Goal: Check status: Check status

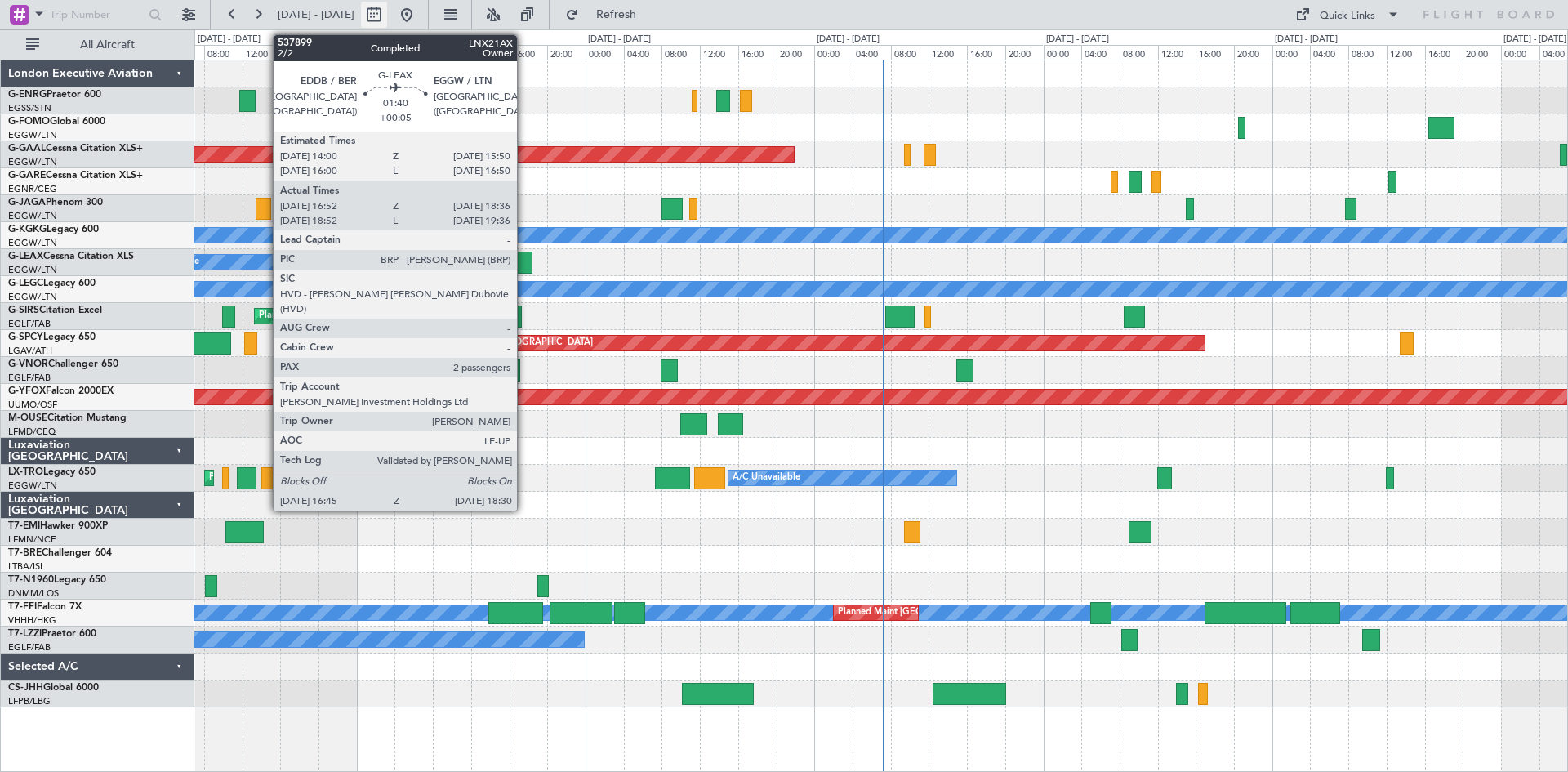
click at [387, 16] on button at bounding box center [374, 15] width 26 height 26
select select "9"
select select "2025"
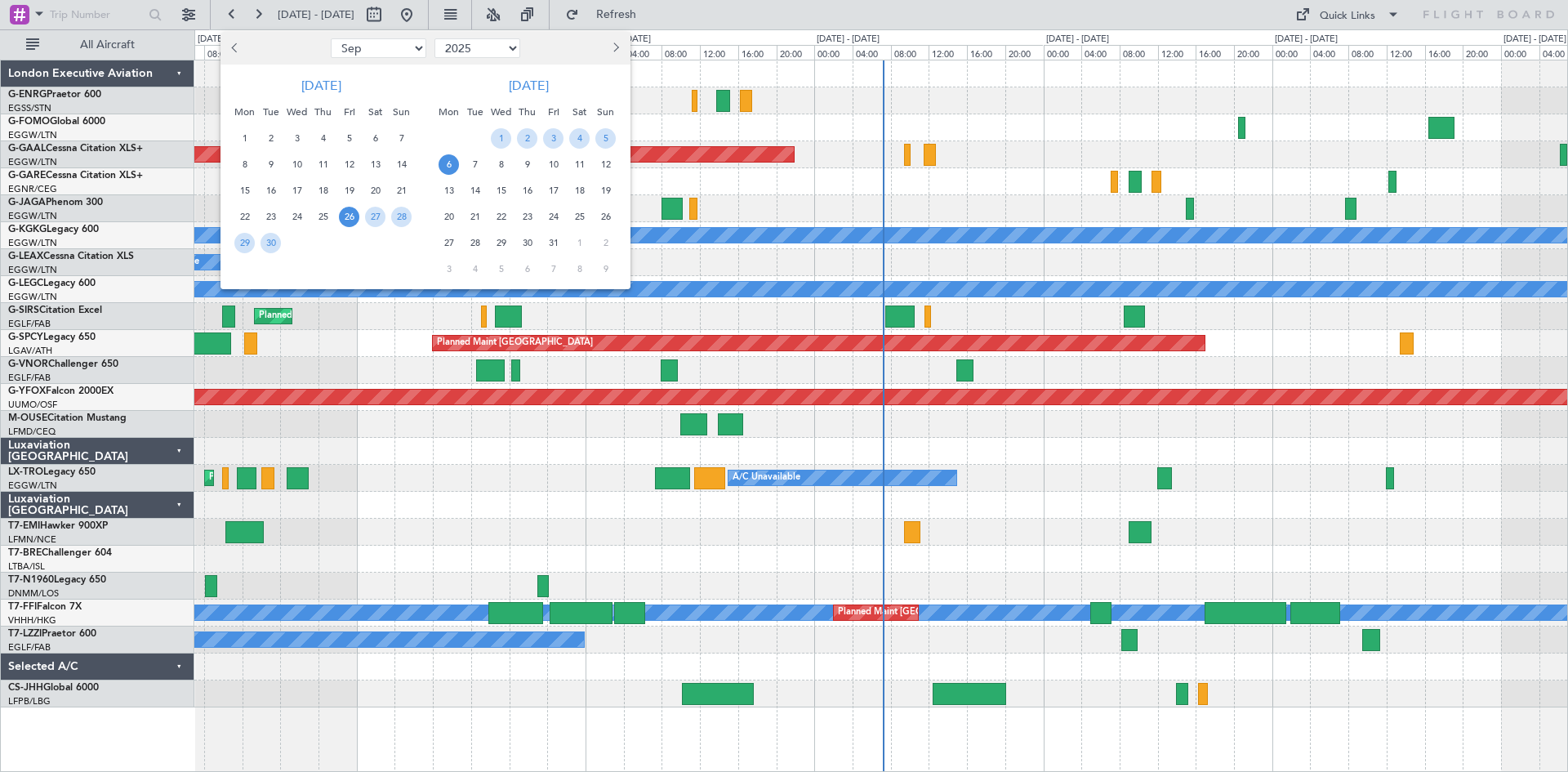
click at [428, 11] on div at bounding box center [784, 386] width 1568 height 772
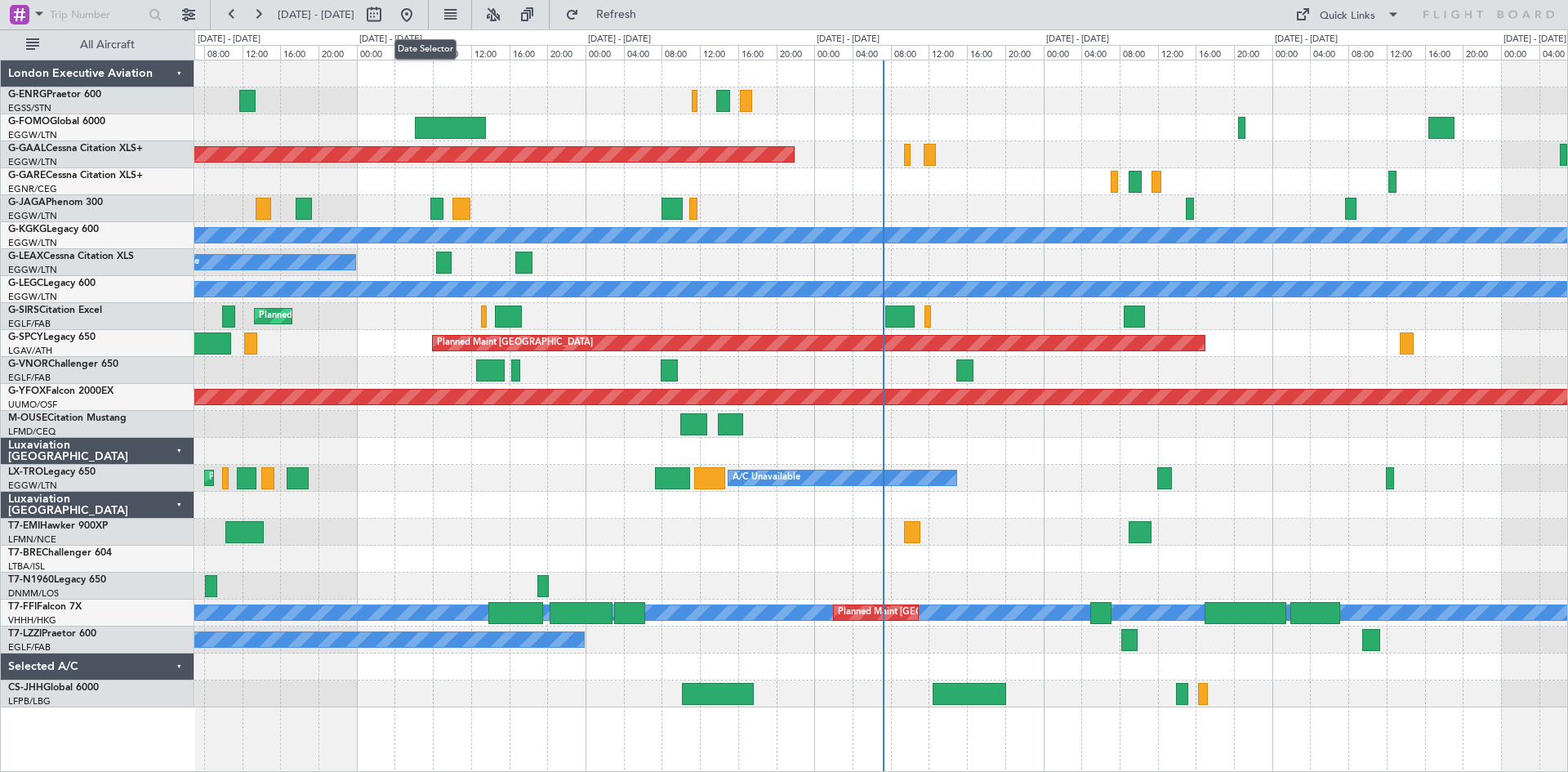
click at [387, 11] on button at bounding box center [374, 15] width 26 height 26
select select "9"
select select "2025"
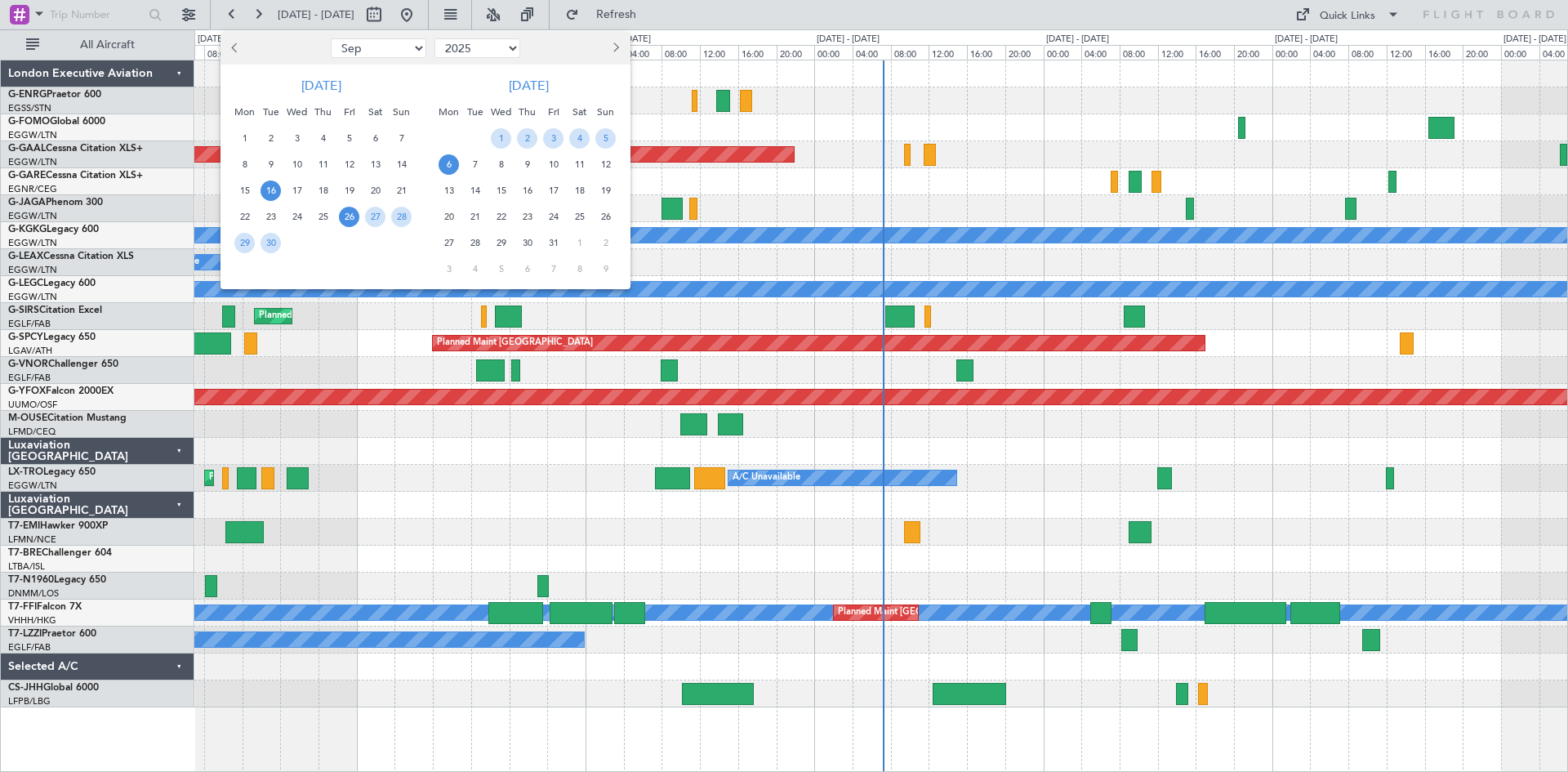
click at [269, 192] on span "16" at bounding box center [271, 191] width 20 height 20
click at [270, 243] on span "30" at bounding box center [271, 243] width 20 height 20
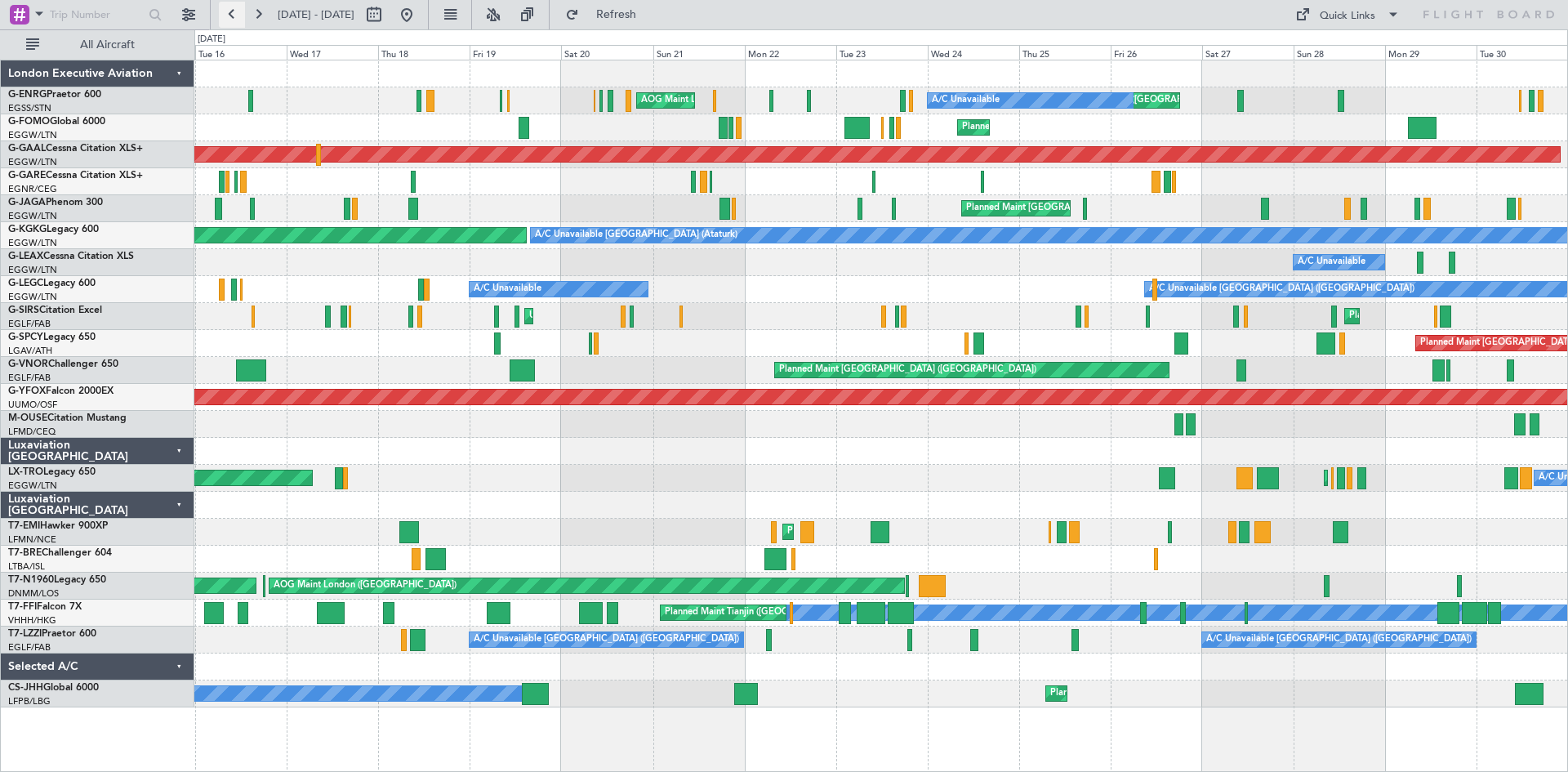
click at [224, 11] on button at bounding box center [232, 15] width 26 height 26
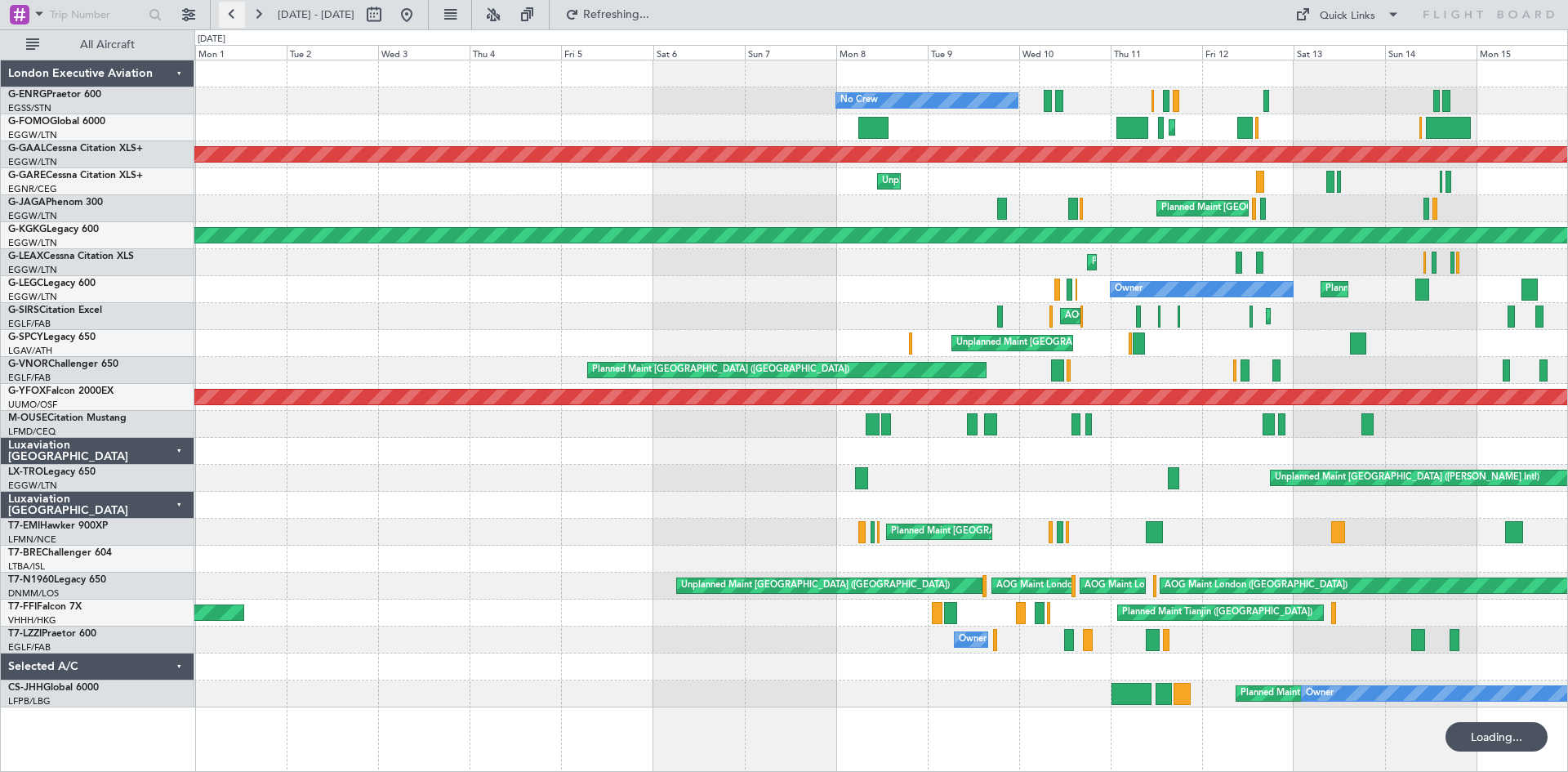
click at [231, 9] on button at bounding box center [232, 15] width 26 height 26
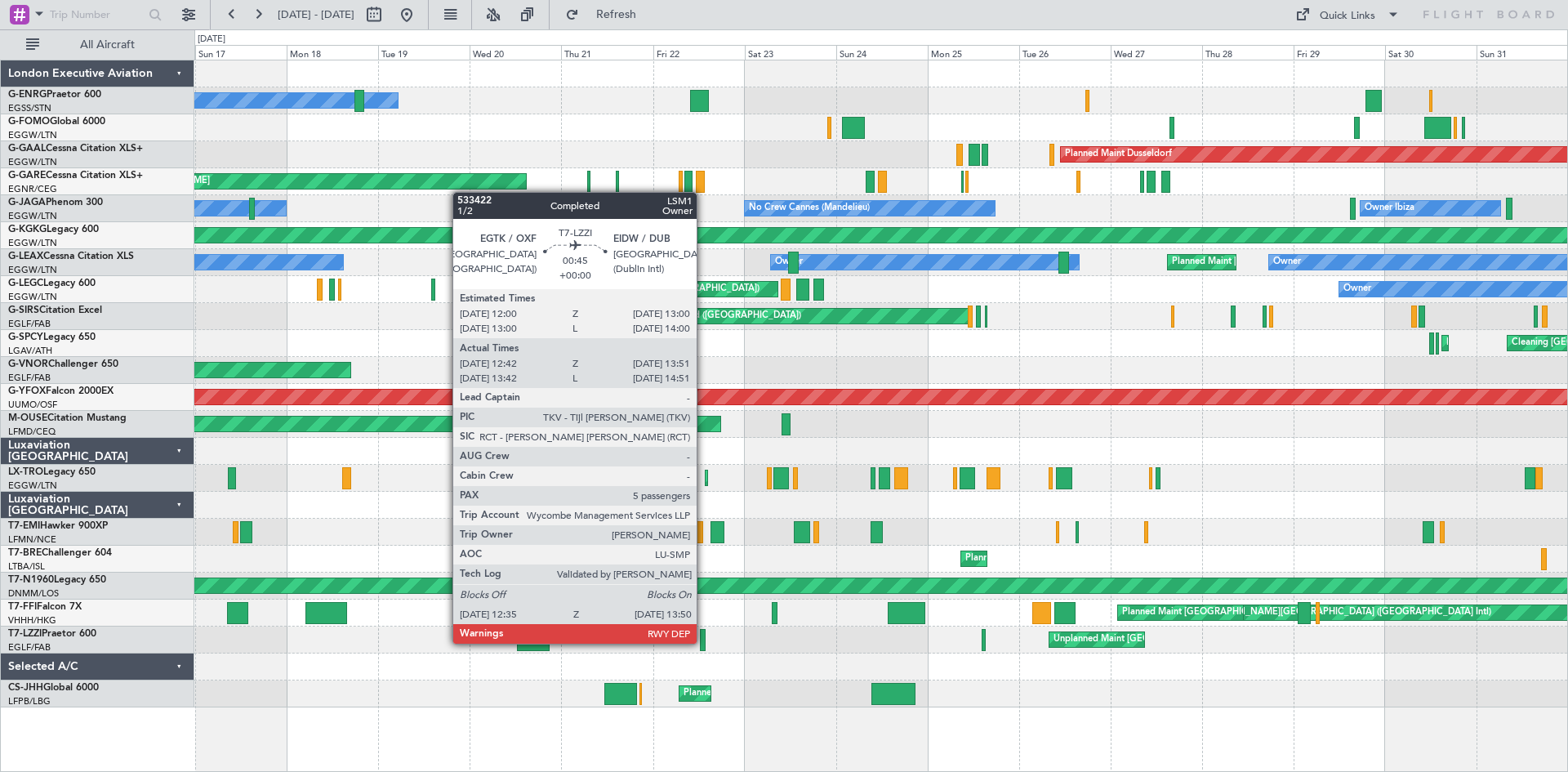
click at [704, 642] on div at bounding box center [701, 641] width 5 height 22
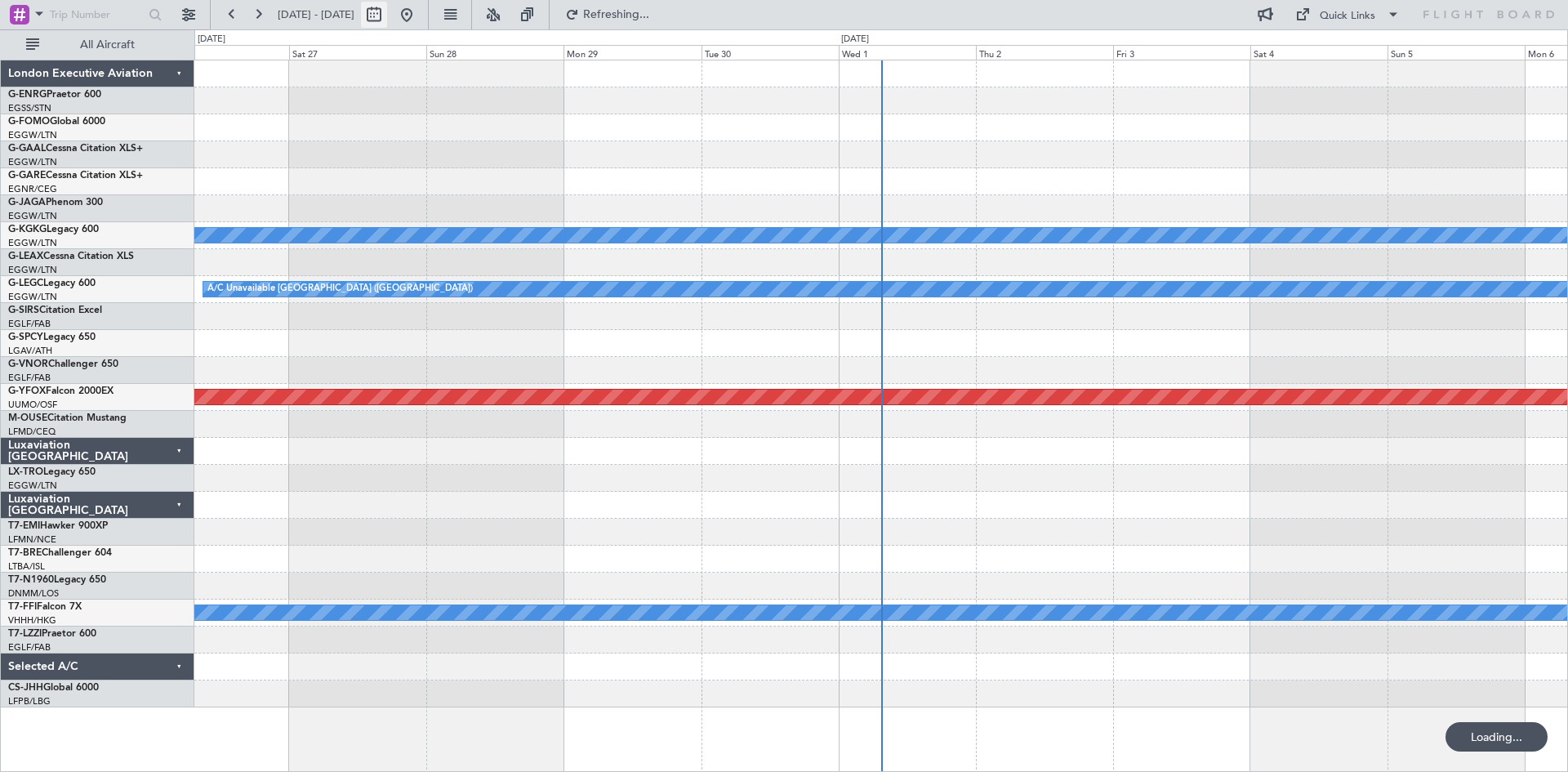
click at [387, 21] on button at bounding box center [374, 15] width 26 height 26
select select "9"
select select "2025"
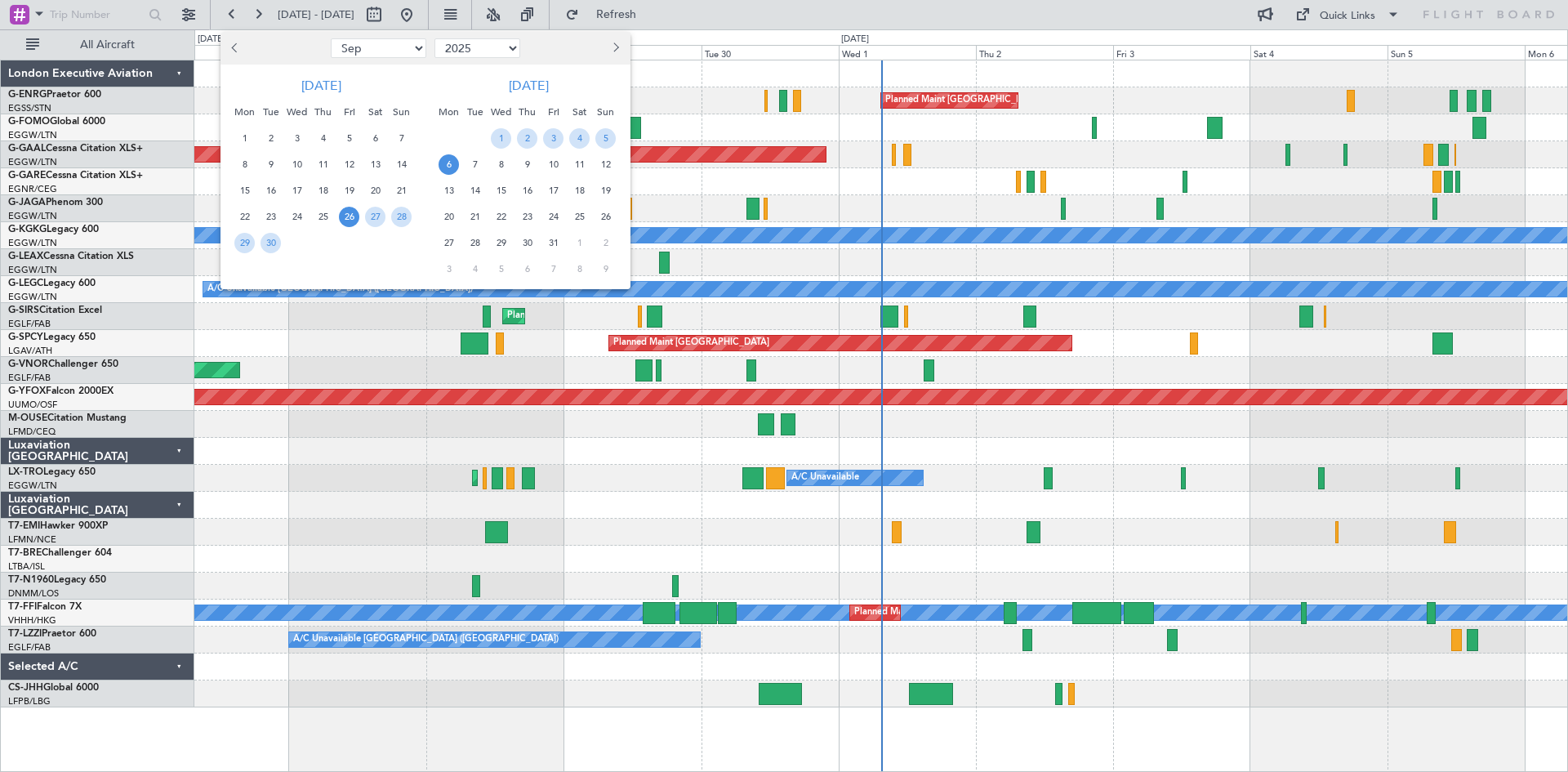
click at [247, 191] on span "15" at bounding box center [244, 191] width 20 height 20
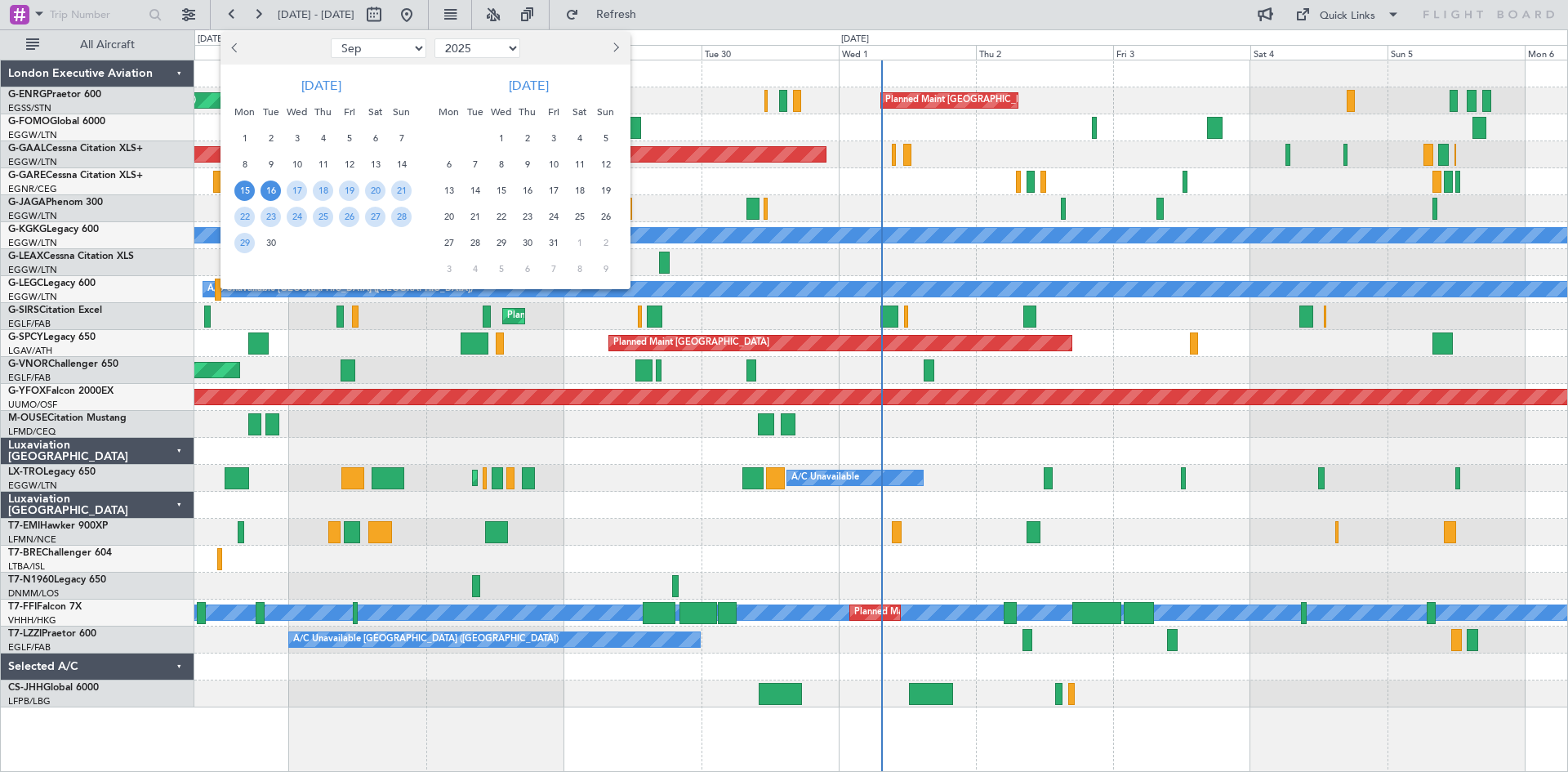
click at [270, 191] on span "16" at bounding box center [271, 191] width 20 height 20
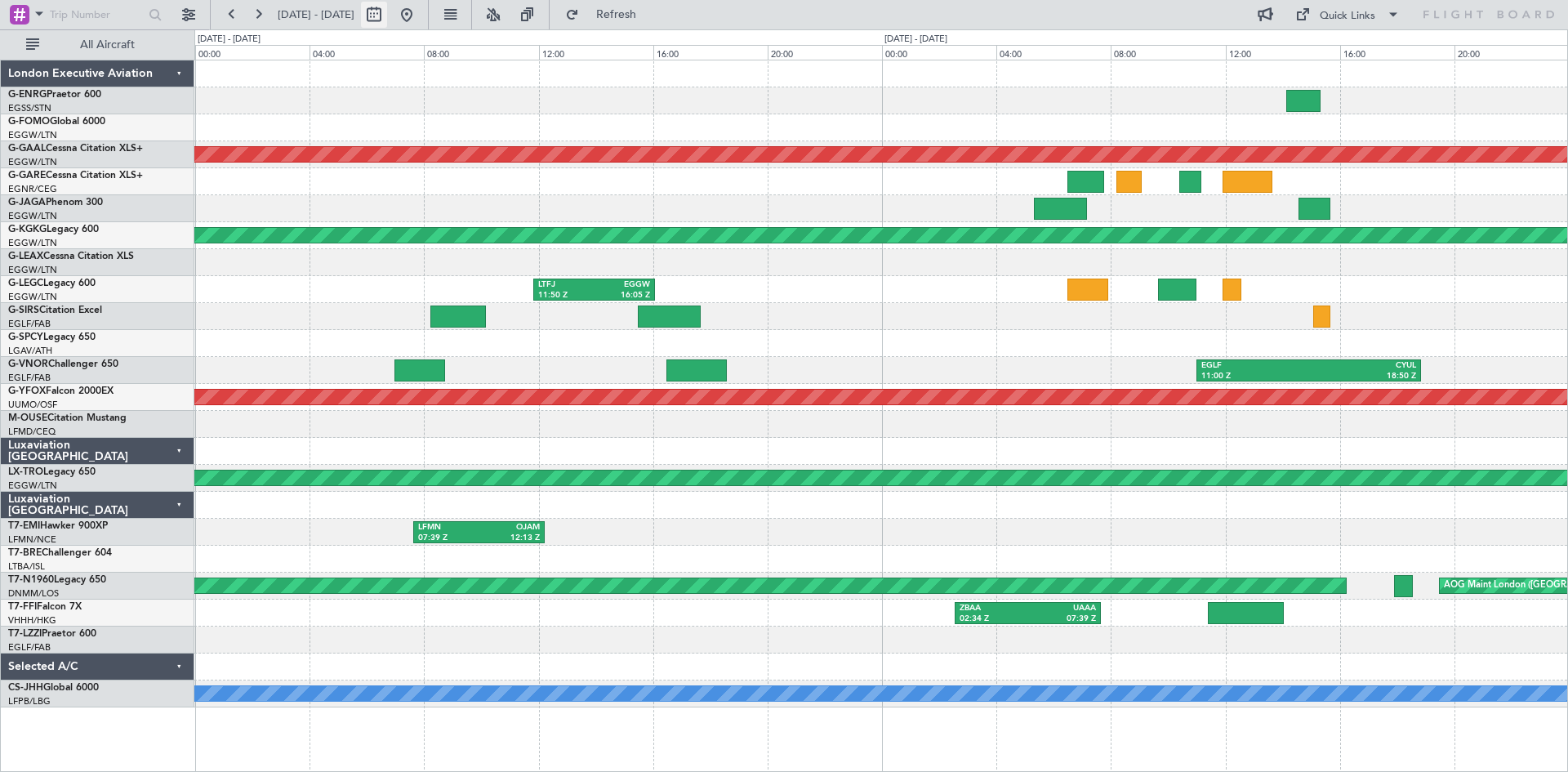
click at [387, 16] on button at bounding box center [374, 15] width 26 height 26
select select "9"
select select "2025"
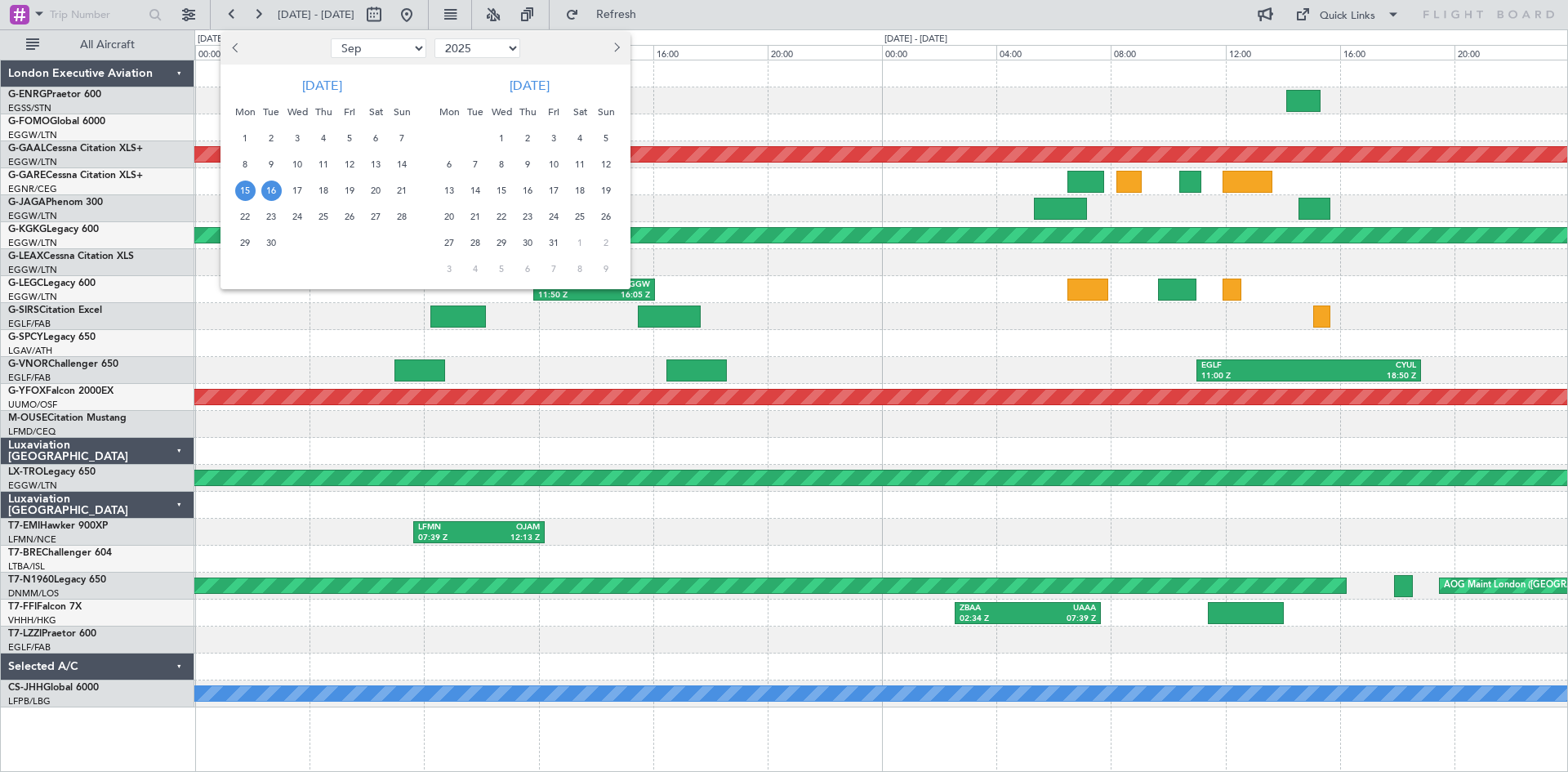
drag, startPoint x: 279, startPoint y: 197, endPoint x: 275, endPoint y: 206, distance: 9.8
click at [278, 197] on span "16" at bounding box center [271, 191] width 20 height 20
click at [277, 242] on span "30" at bounding box center [271, 243] width 20 height 20
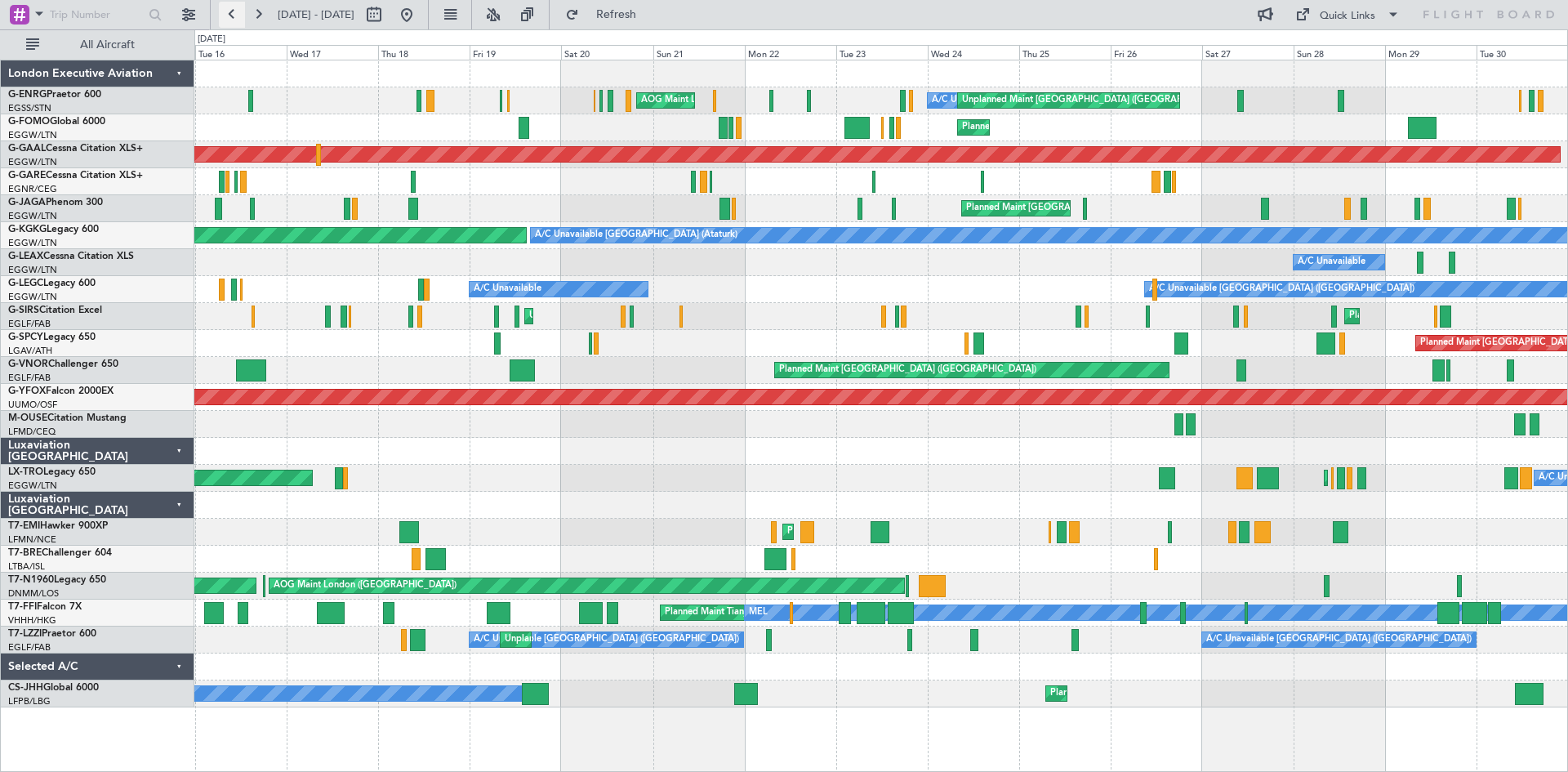
click at [228, 18] on button at bounding box center [232, 15] width 26 height 26
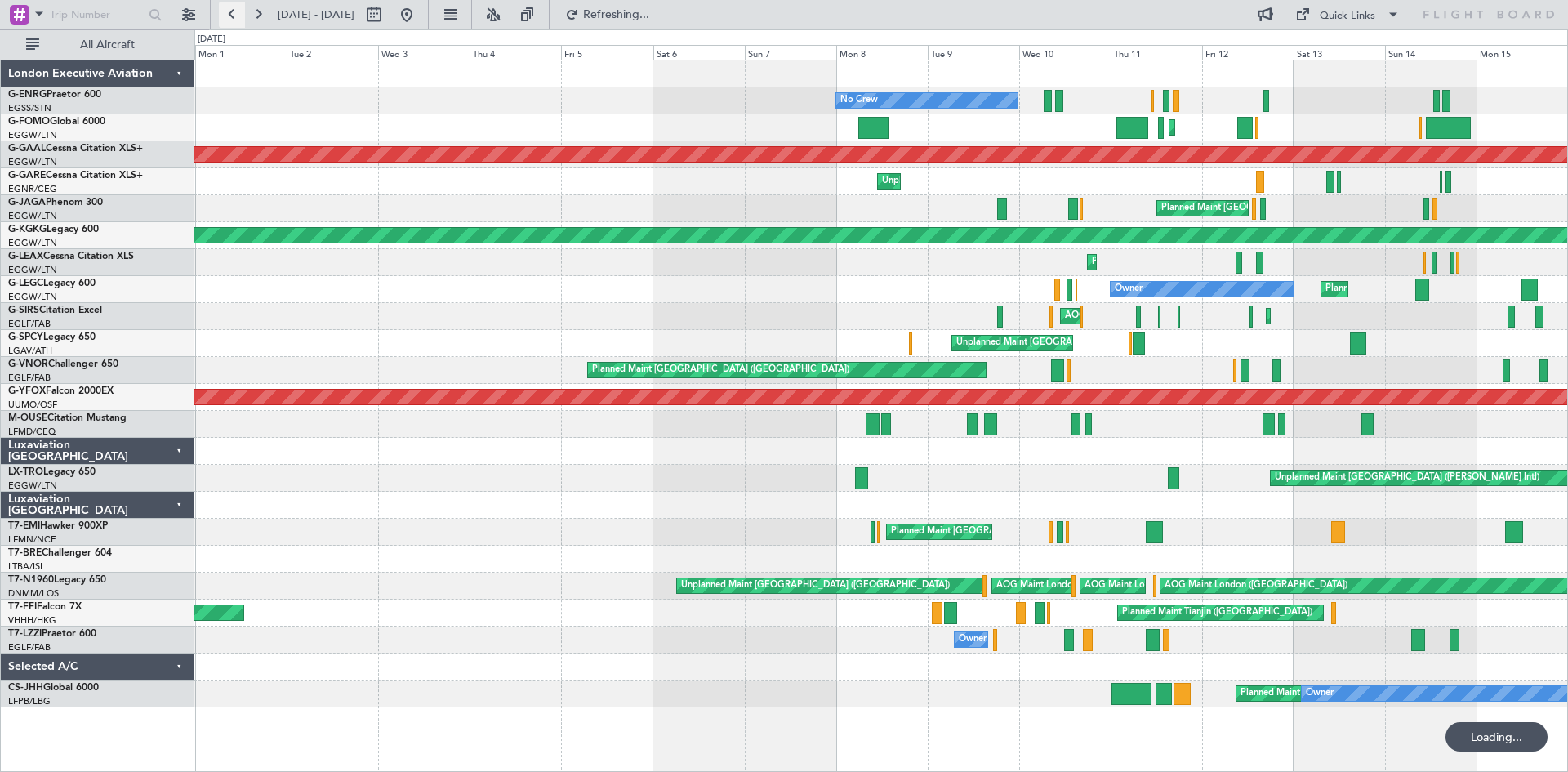
click at [228, 18] on button at bounding box center [232, 15] width 26 height 26
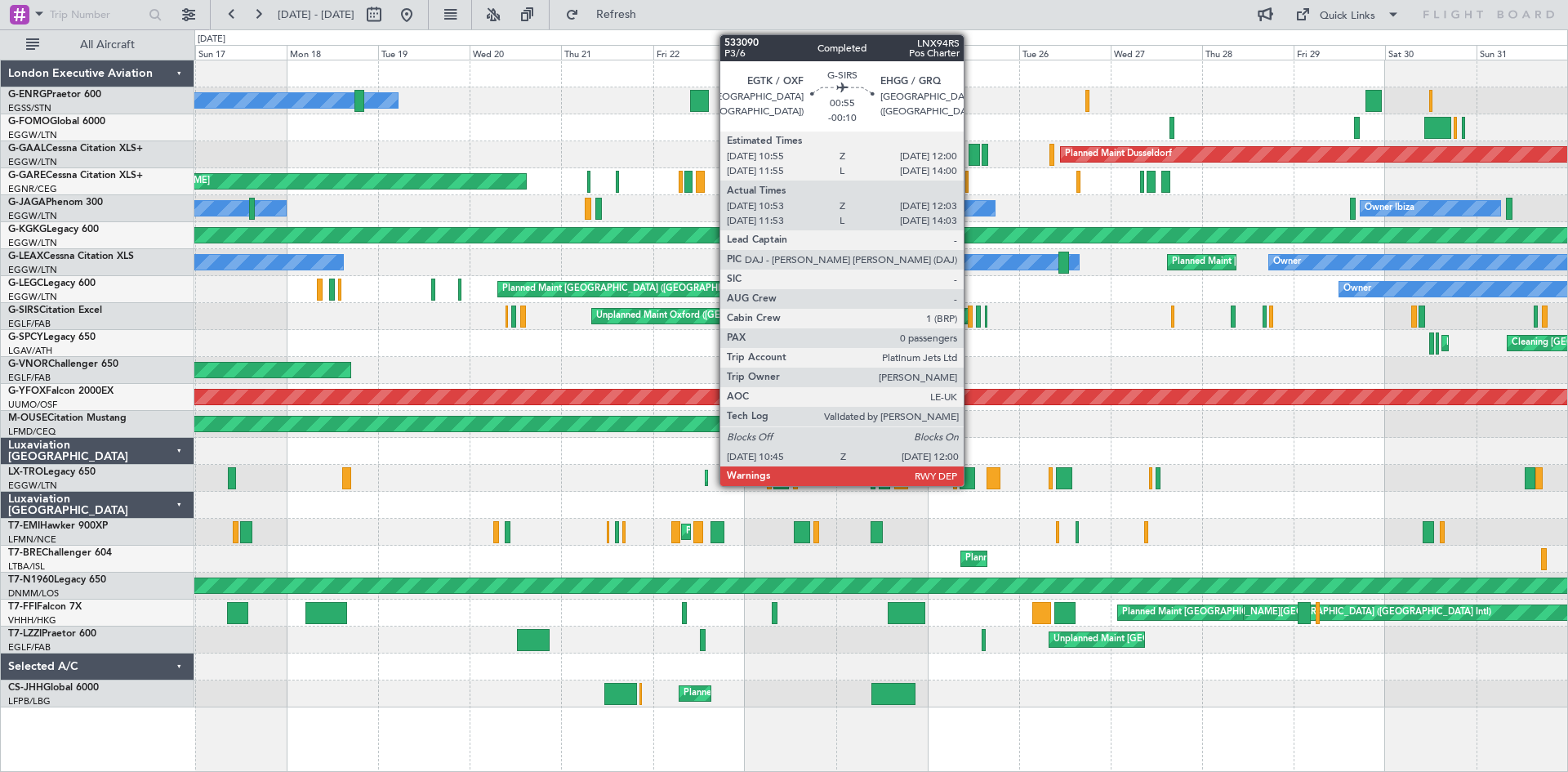
click at [971, 324] on div at bounding box center [969, 317] width 5 height 22
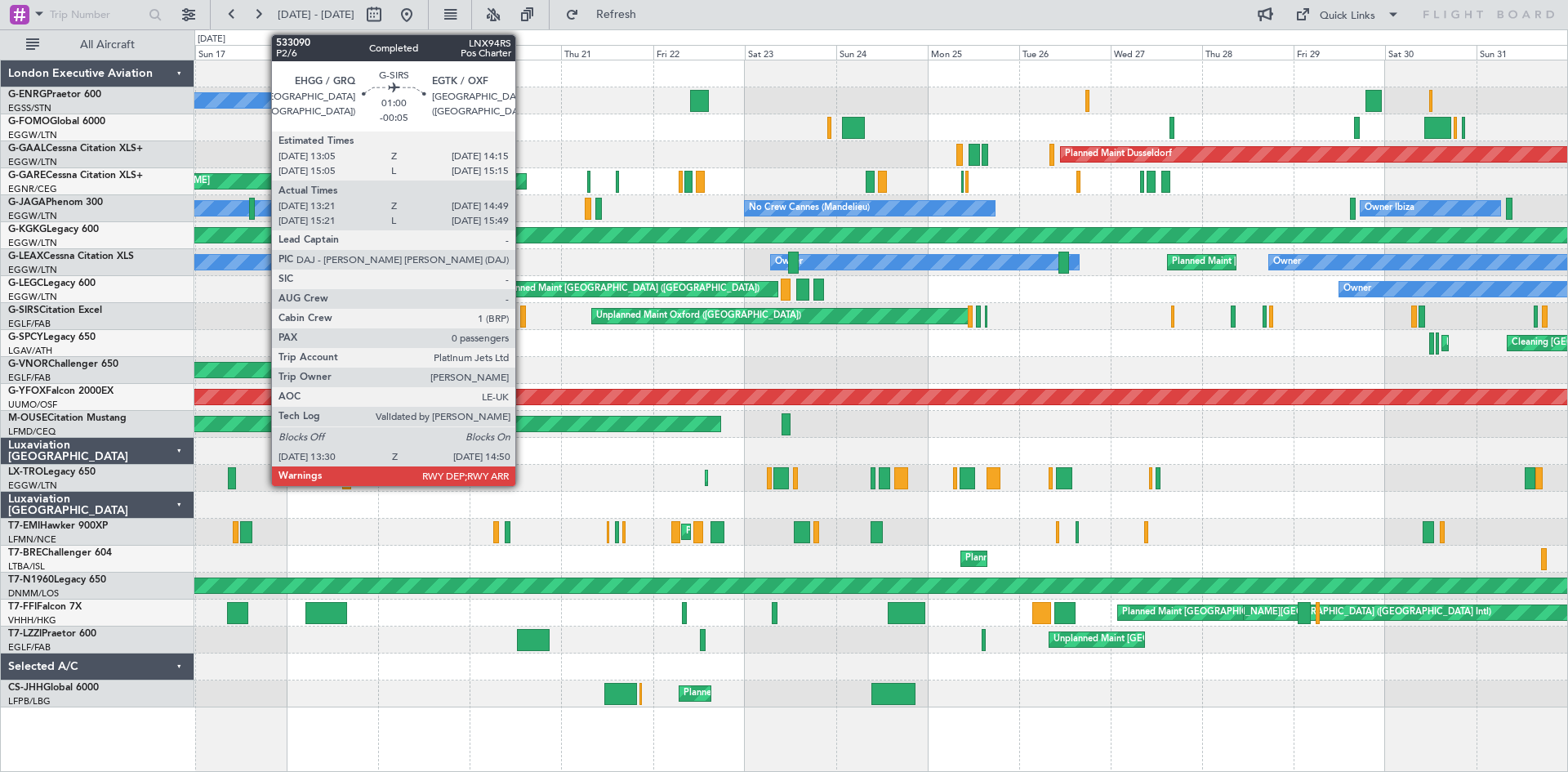
click at [523, 324] on div at bounding box center [523, 317] width 6 height 22
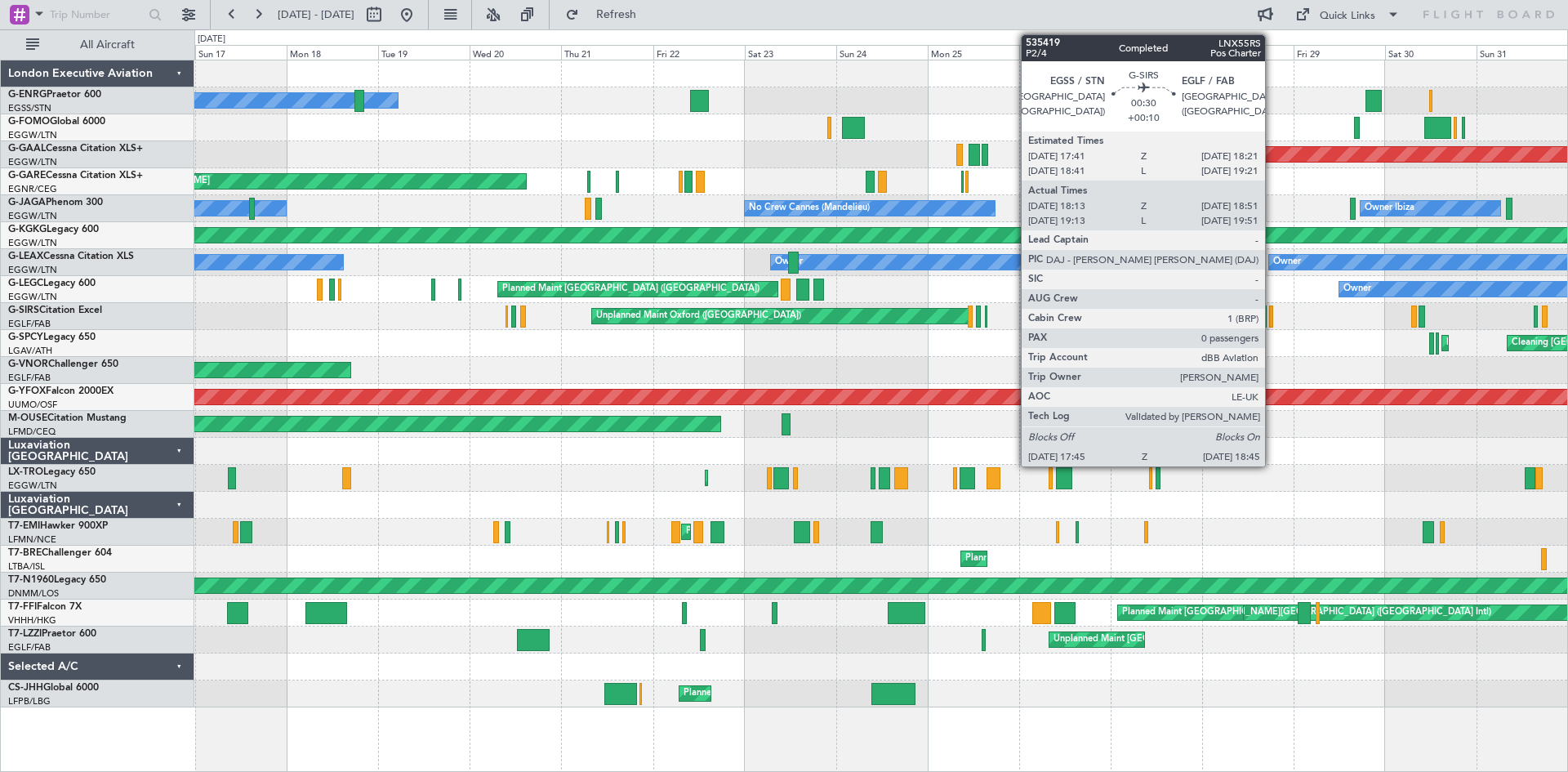
click at [1272, 320] on div at bounding box center [1271, 317] width 4 height 22
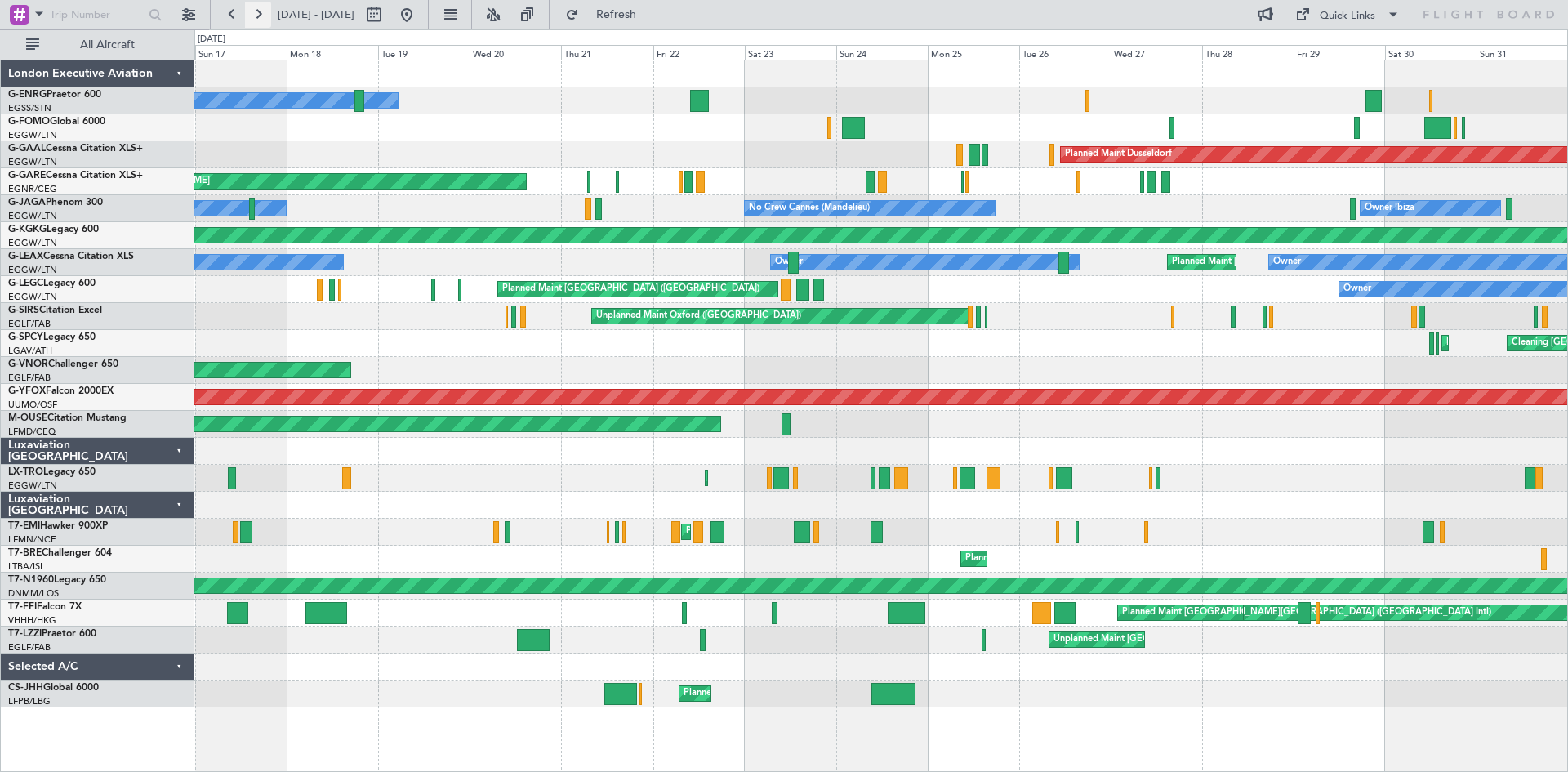
click at [262, 16] on button at bounding box center [258, 15] width 26 height 26
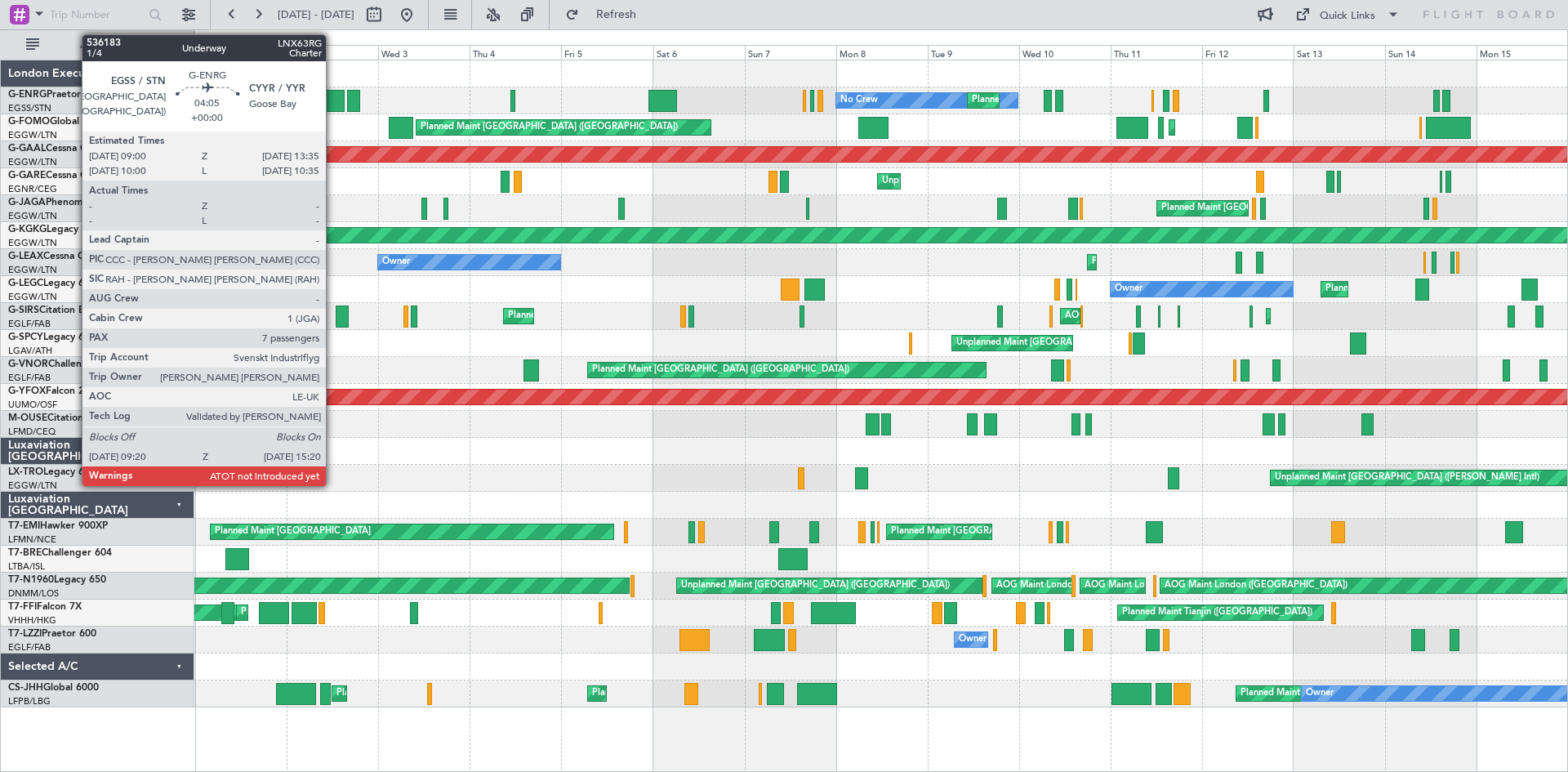
click at [333, 106] on div at bounding box center [334, 101] width 24 height 22
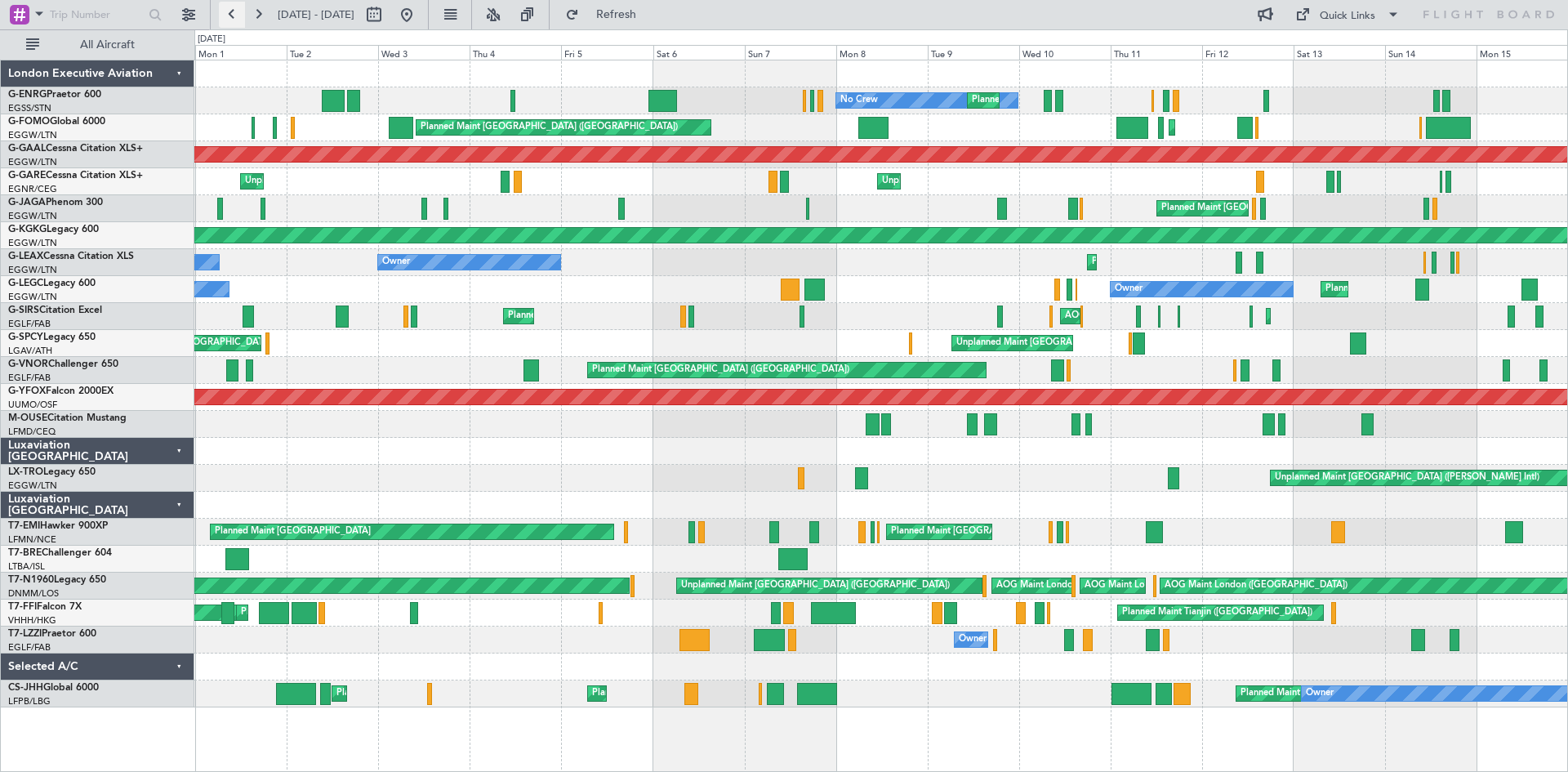
click at [231, 18] on button at bounding box center [232, 15] width 26 height 26
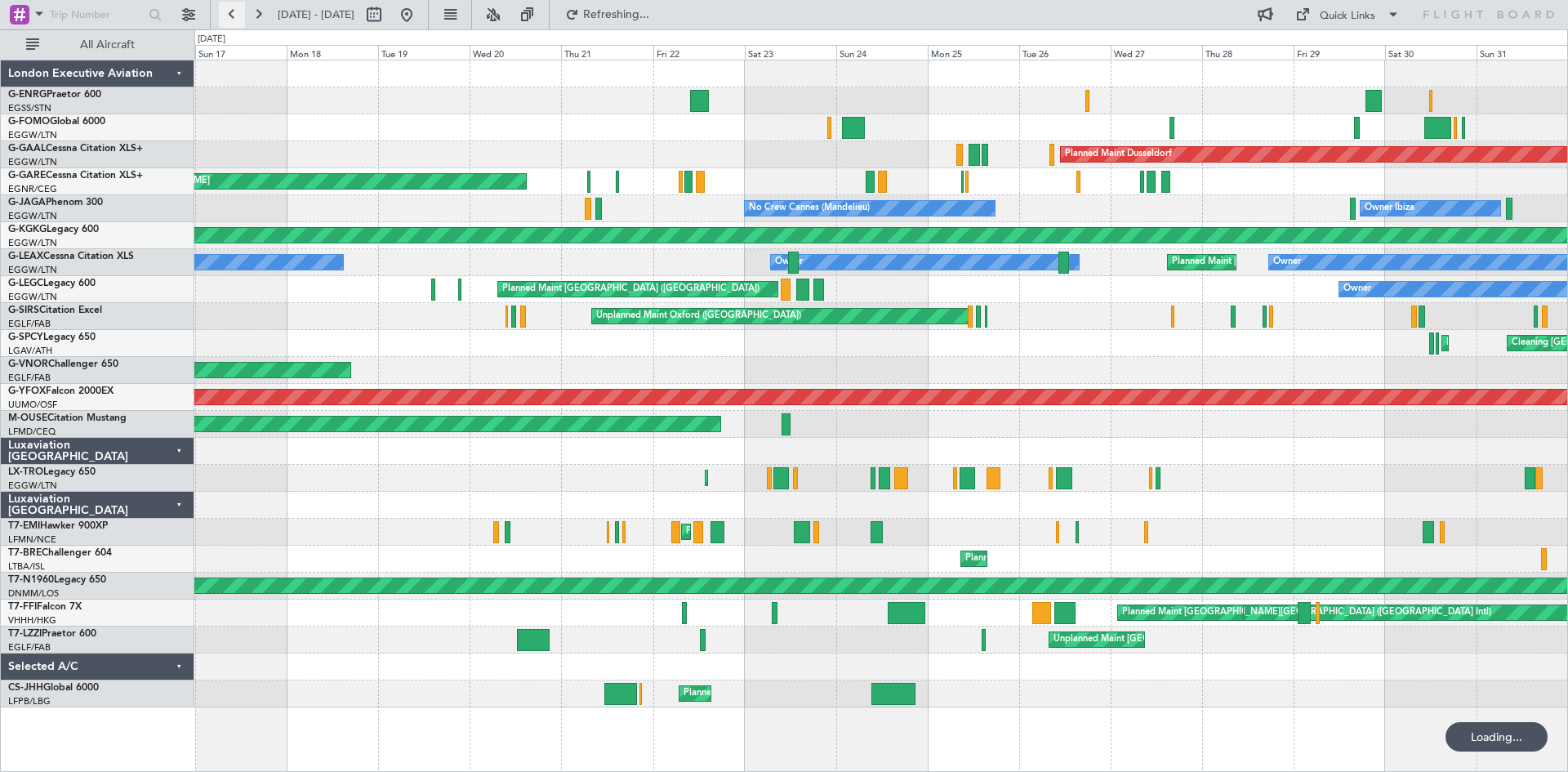
click at [232, 18] on button at bounding box center [232, 15] width 26 height 26
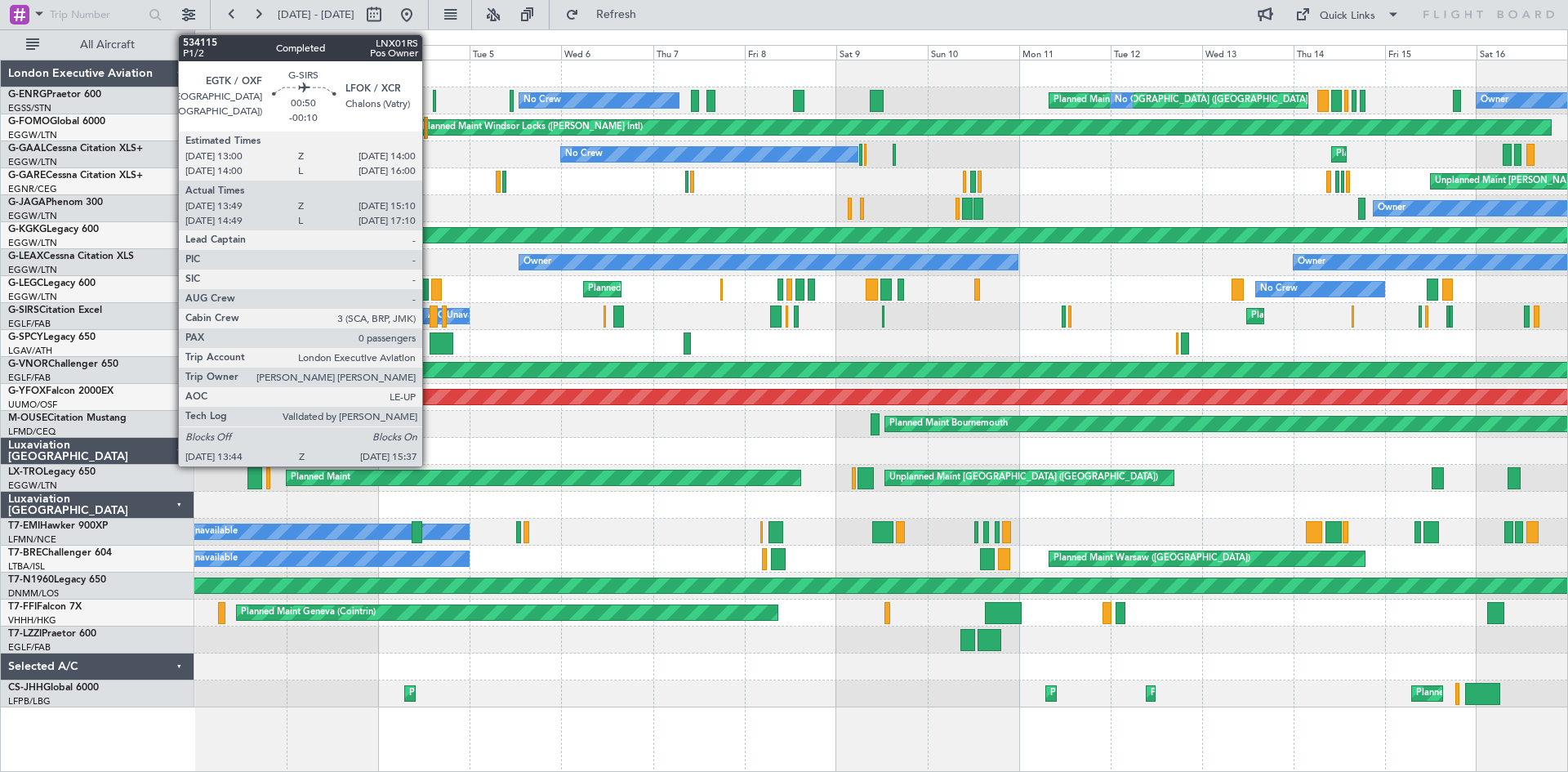
click at [429, 314] on div at bounding box center [433, 317] width 7 height 22
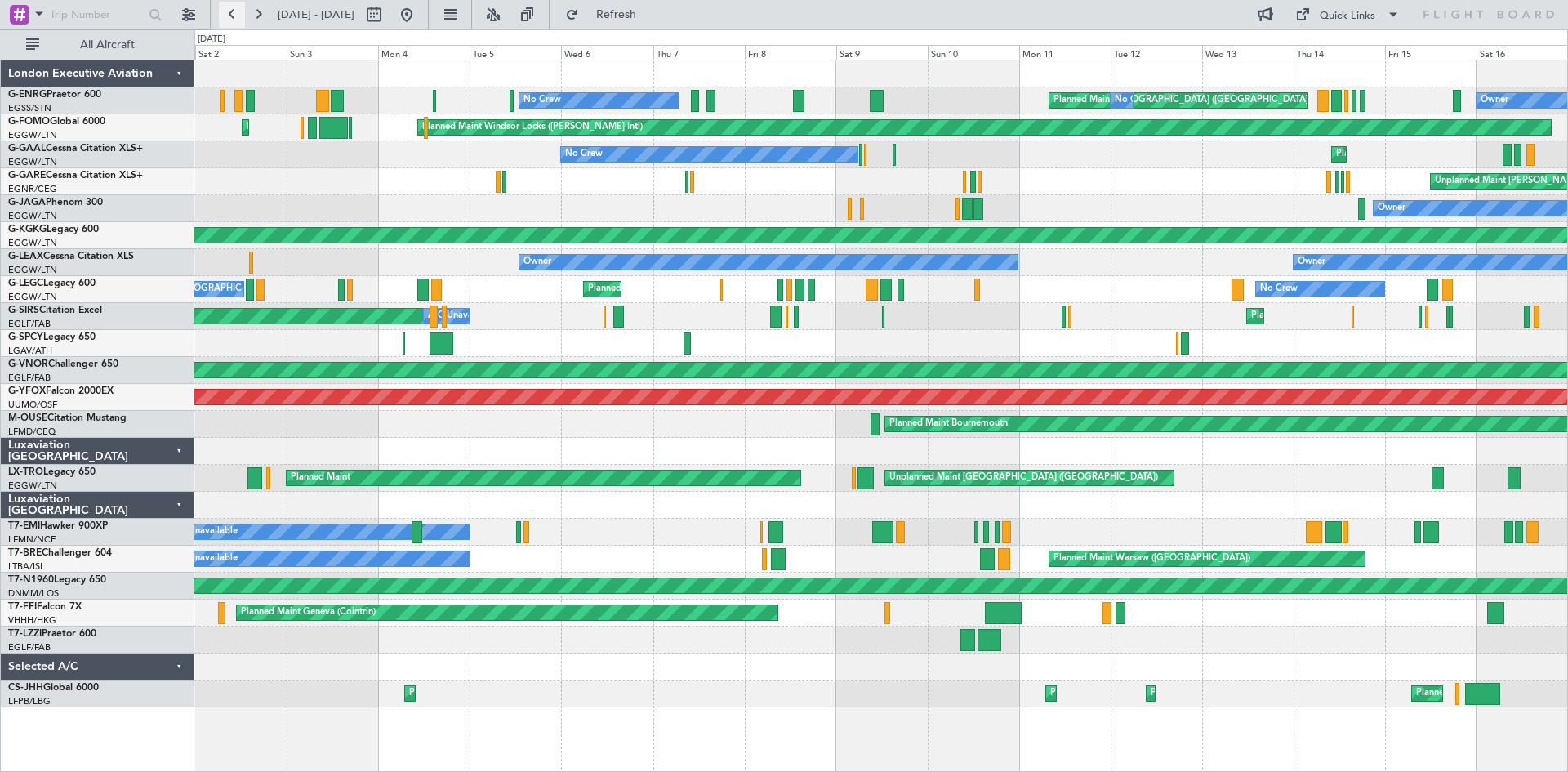
click at [233, 11] on button at bounding box center [232, 15] width 26 height 26
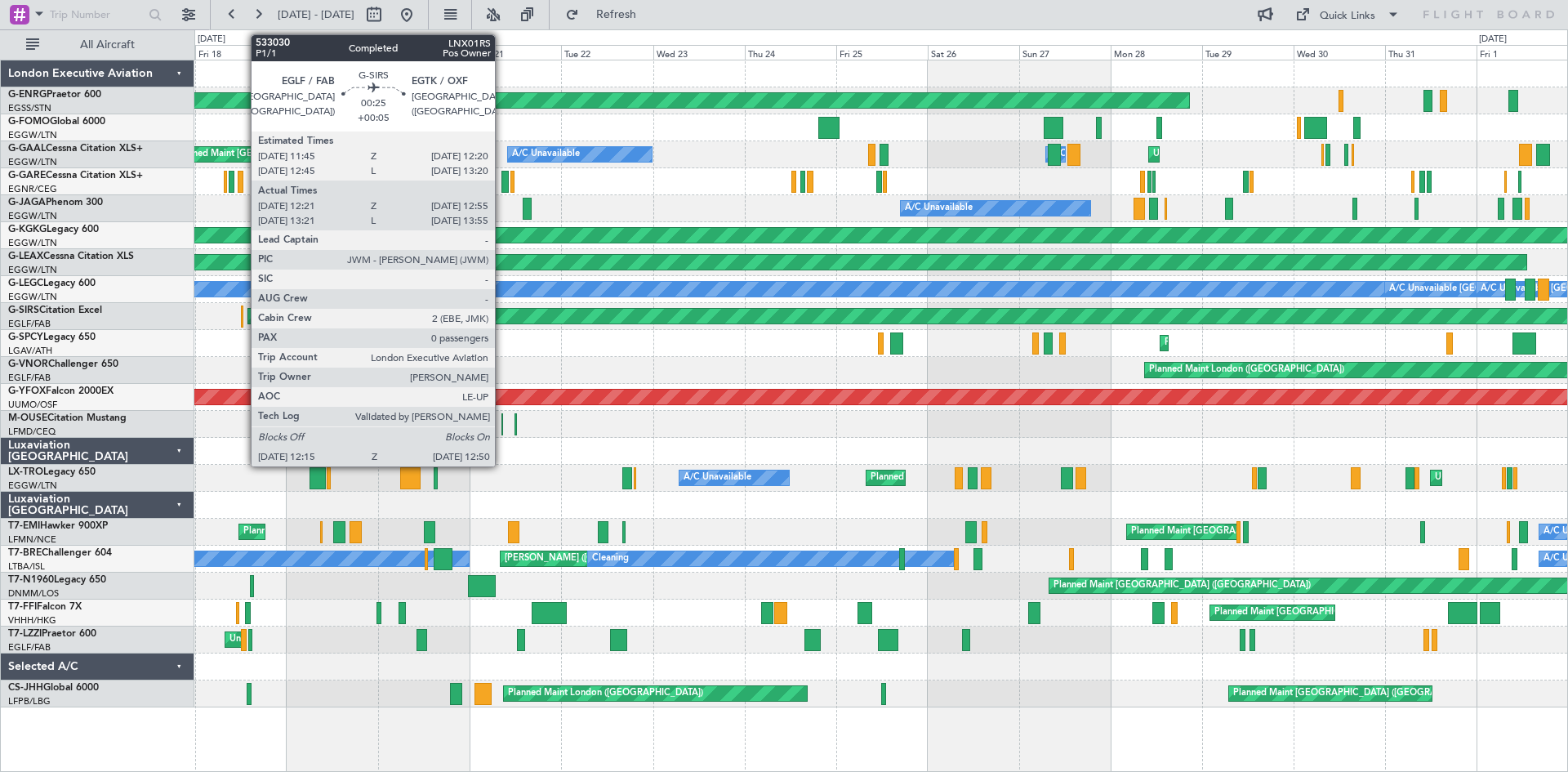
click at [242, 324] on div at bounding box center [241, 317] width 3 height 22
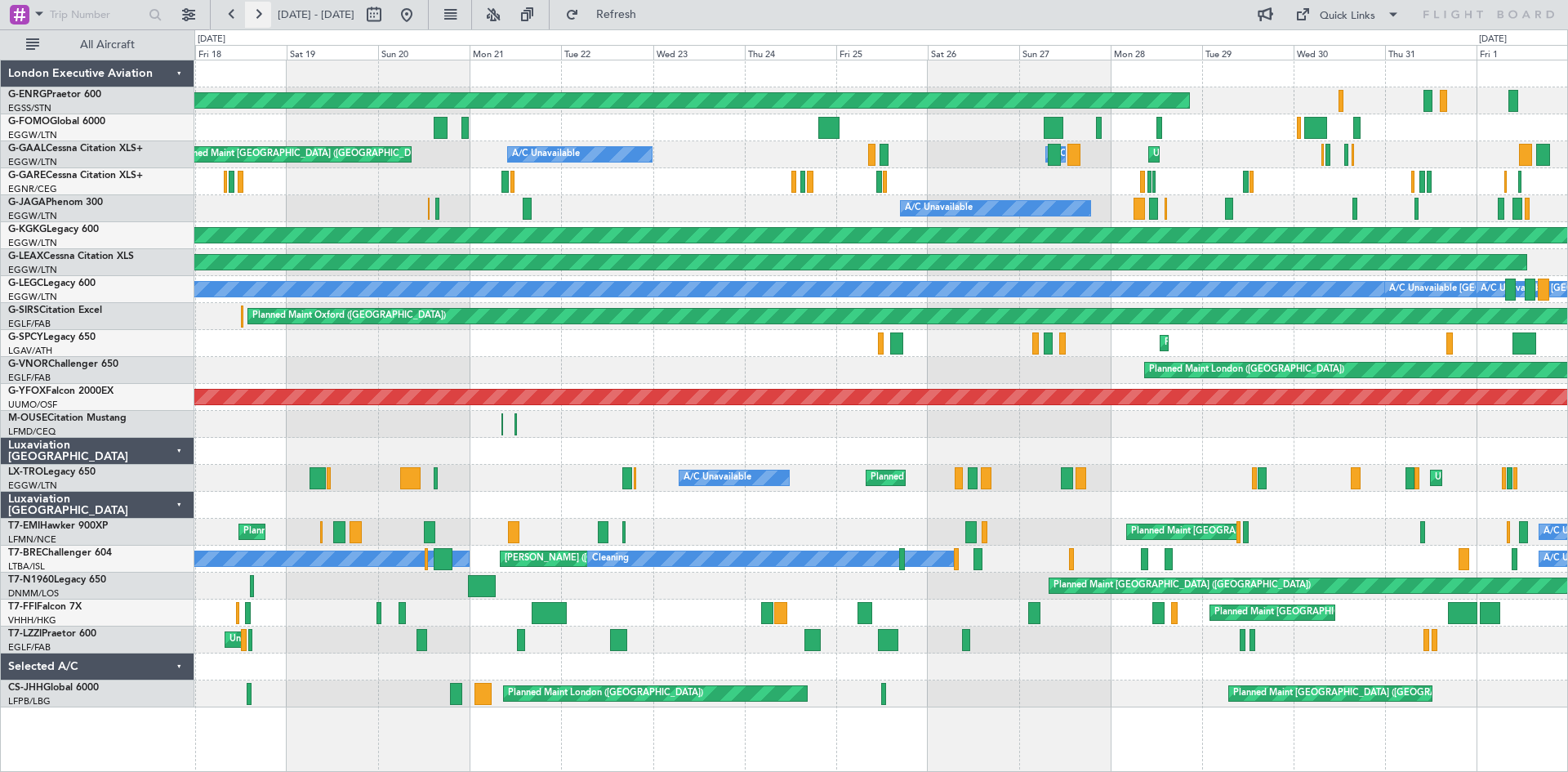
click at [258, 14] on button at bounding box center [258, 15] width 26 height 26
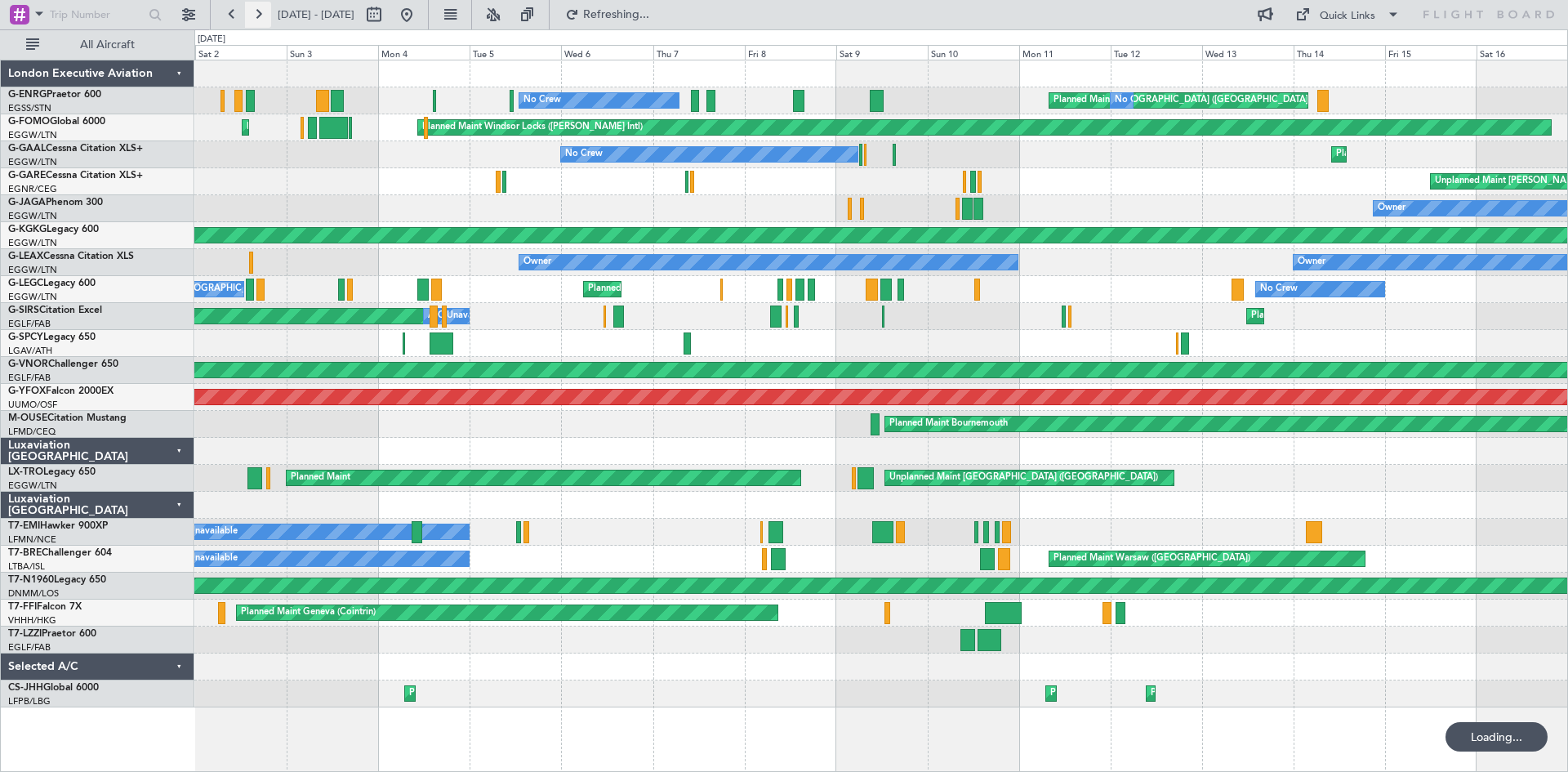
click at [258, 14] on button at bounding box center [258, 15] width 26 height 26
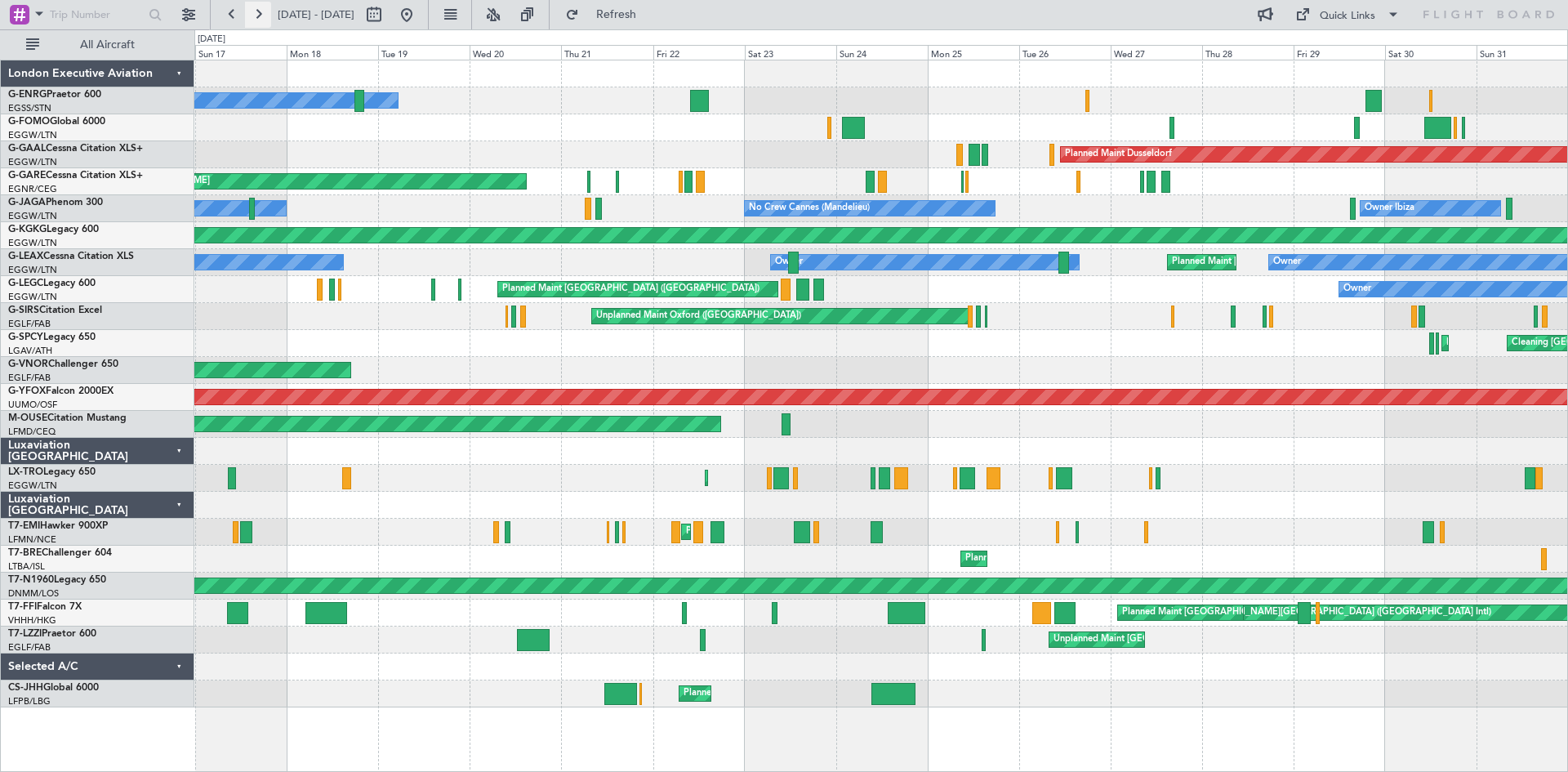
click at [254, 10] on button at bounding box center [258, 15] width 26 height 26
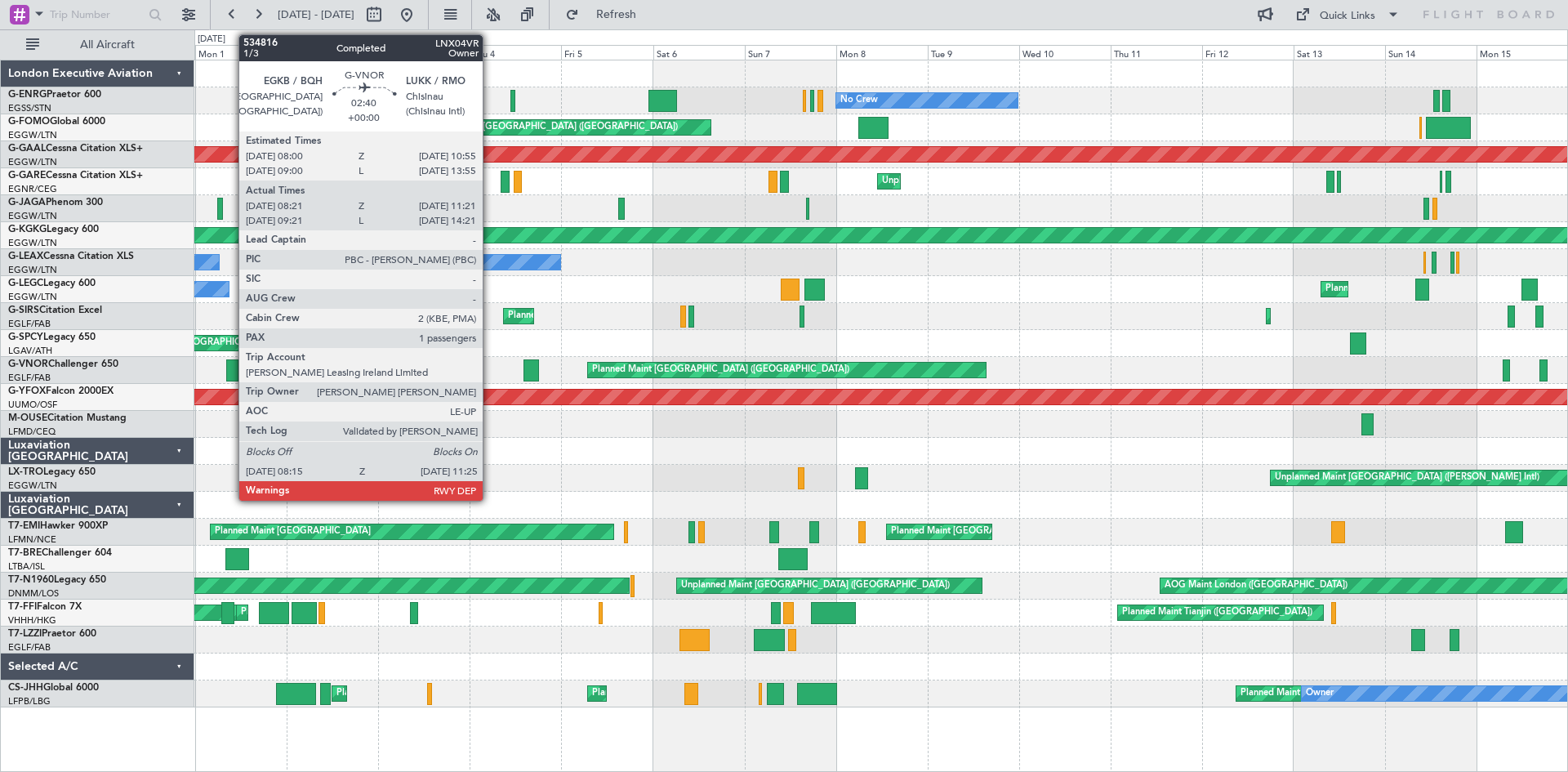
click at [231, 374] on div at bounding box center [232, 370] width 12 height 22
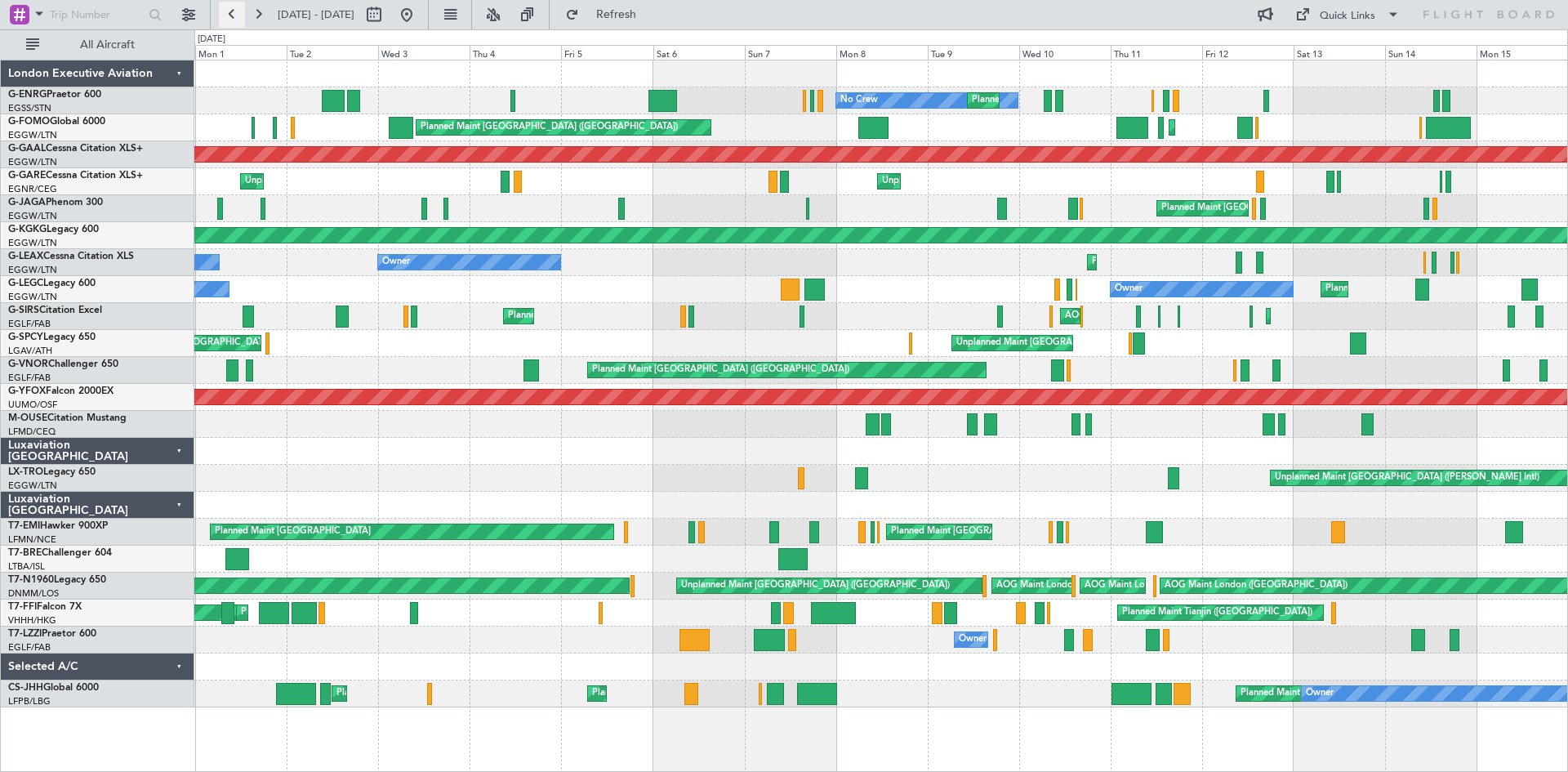
click at [224, 16] on button at bounding box center [232, 15] width 26 height 26
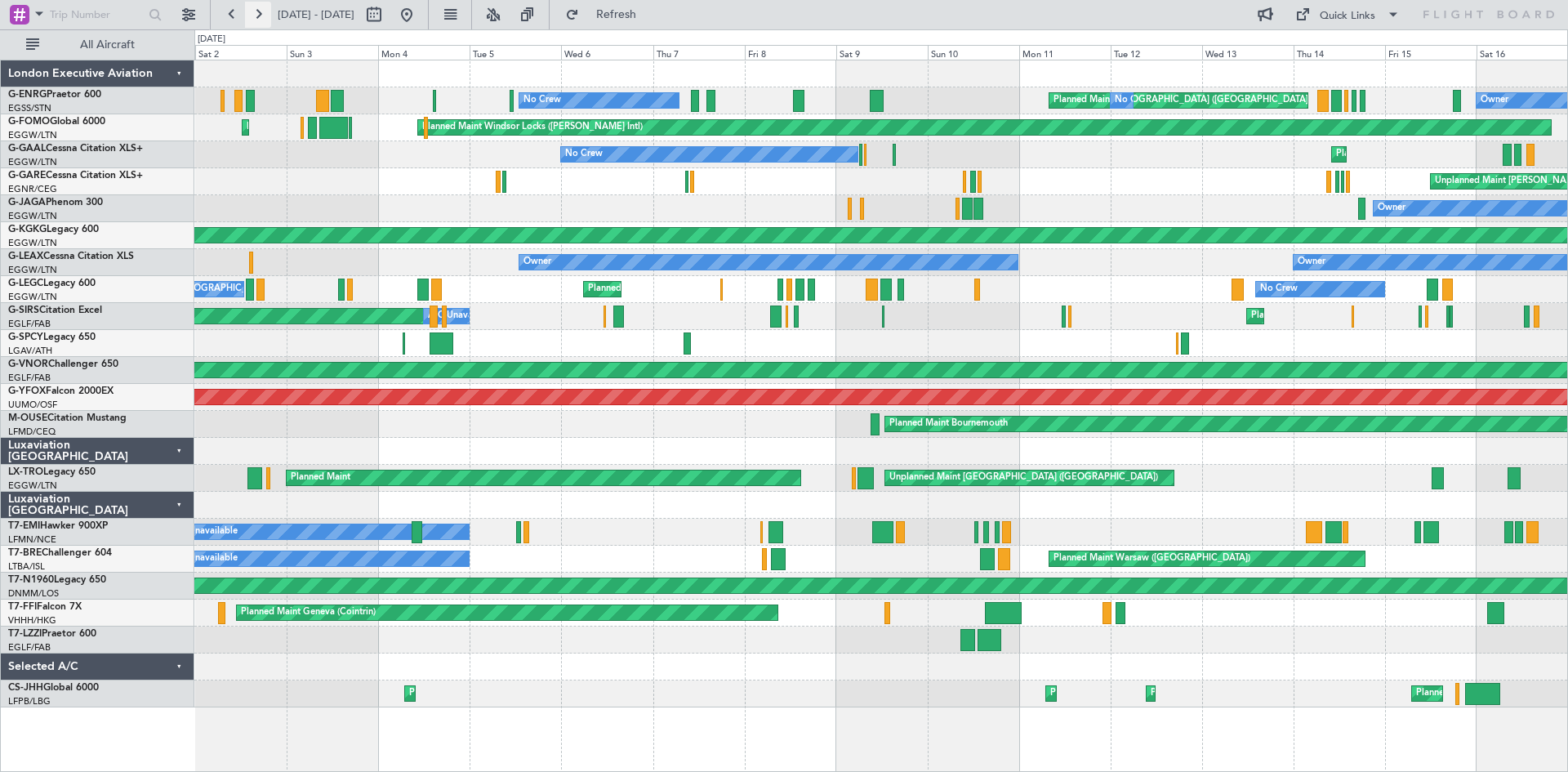
click at [261, 11] on button at bounding box center [258, 15] width 26 height 26
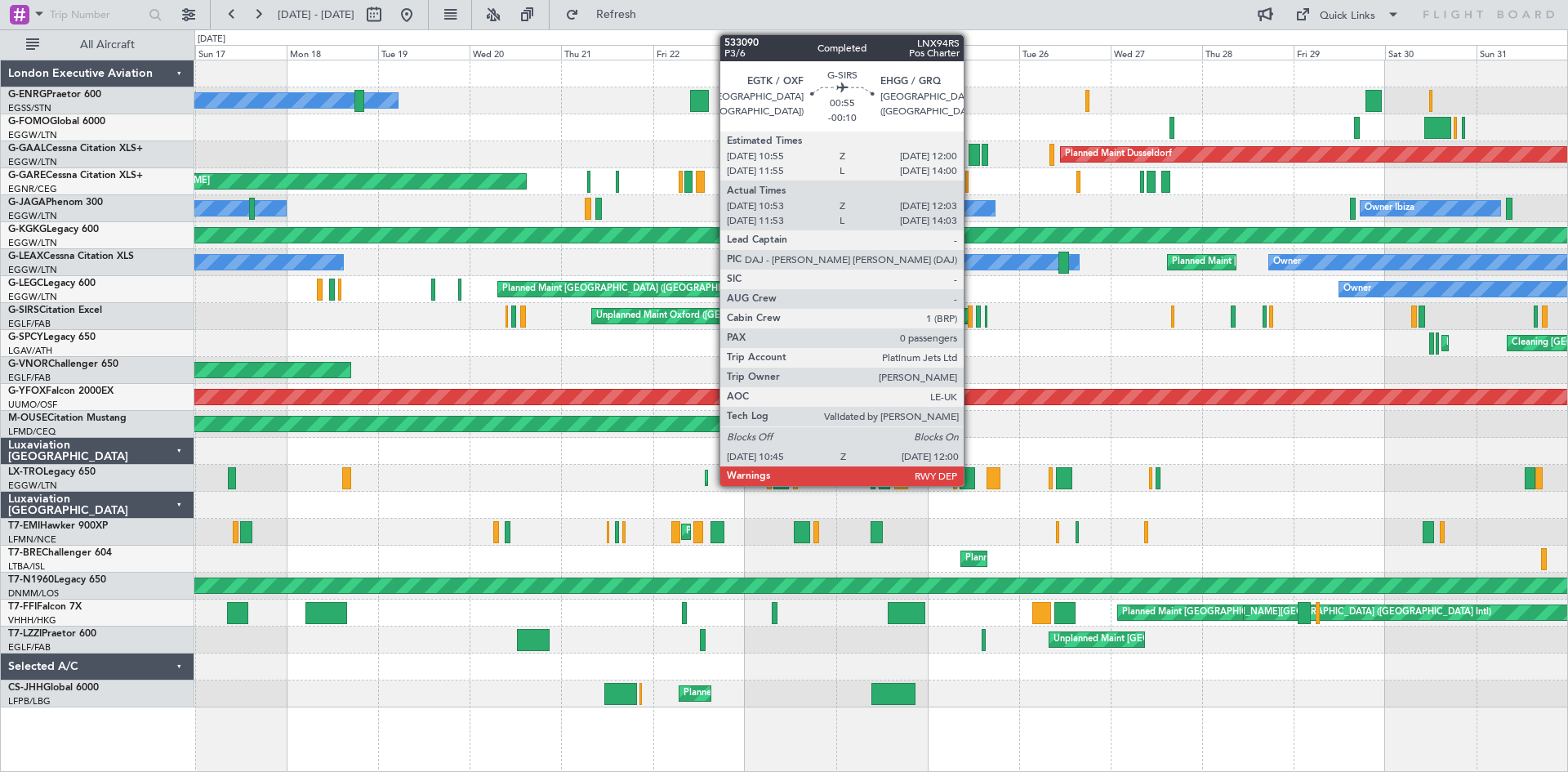
click at [971, 324] on div at bounding box center [969, 317] width 5 height 22
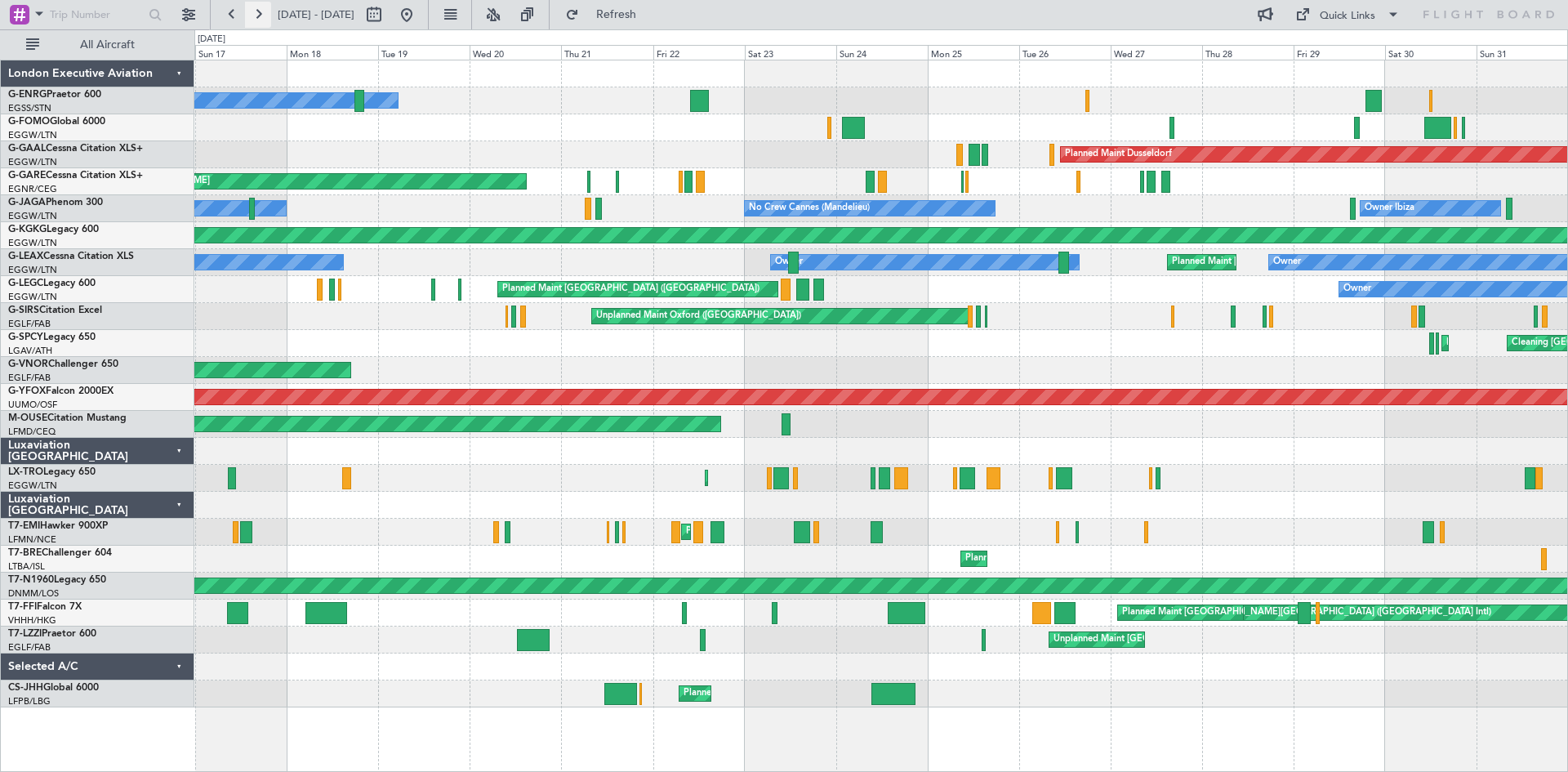
click at [256, 8] on button at bounding box center [258, 15] width 26 height 26
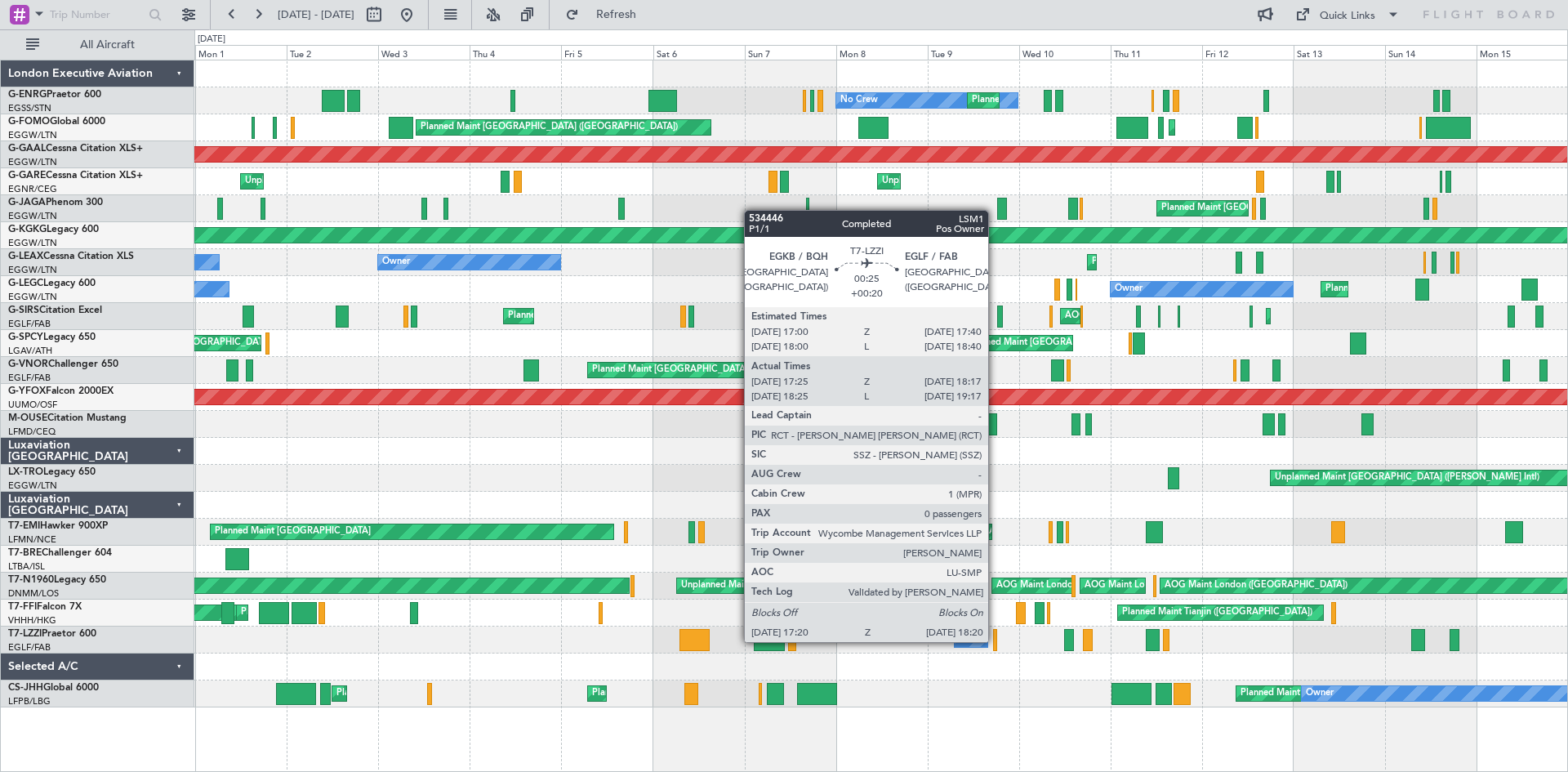
click at [995, 641] on div at bounding box center [994, 641] width 4 height 22
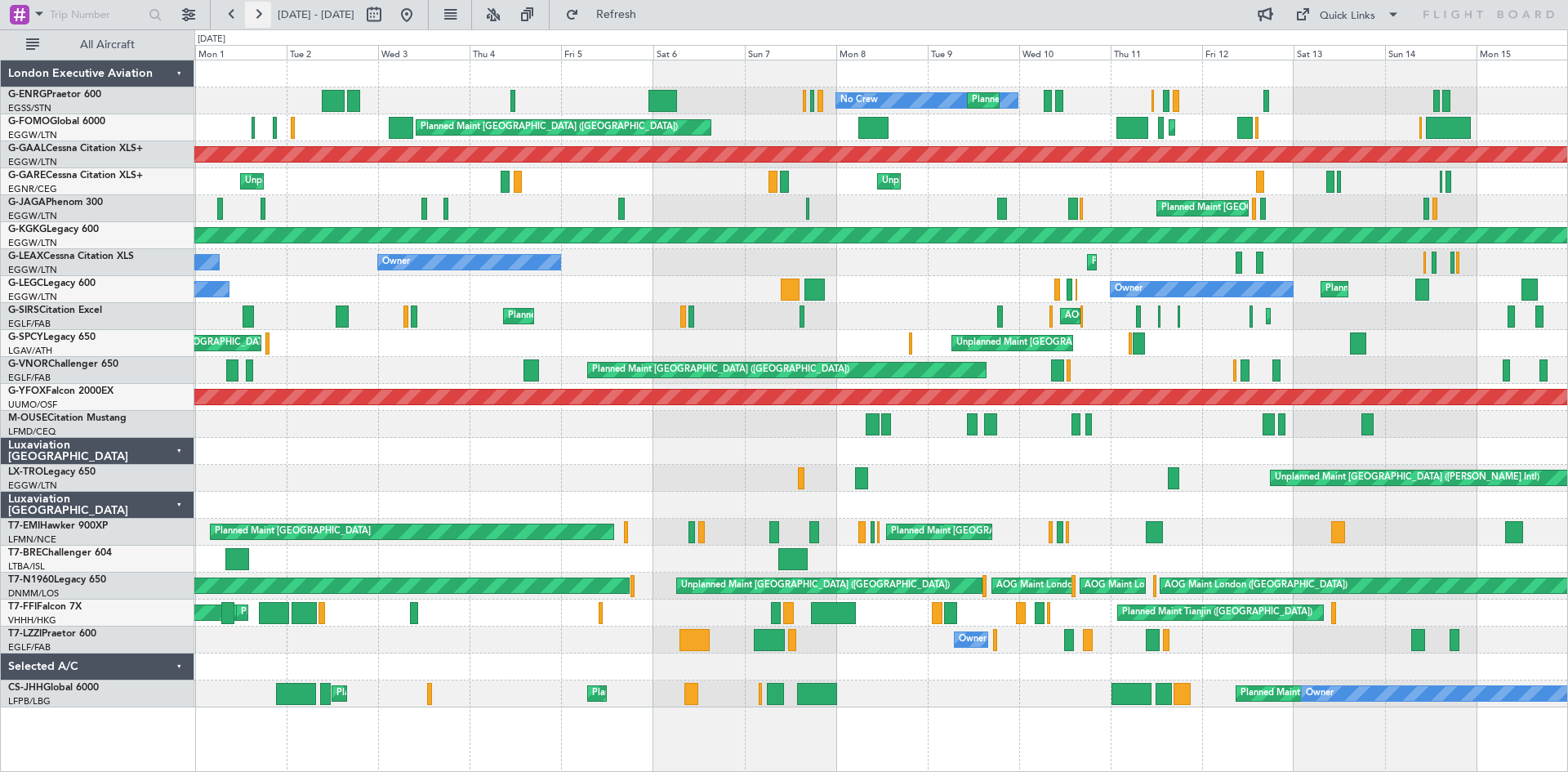
click at [266, 16] on button at bounding box center [258, 15] width 26 height 26
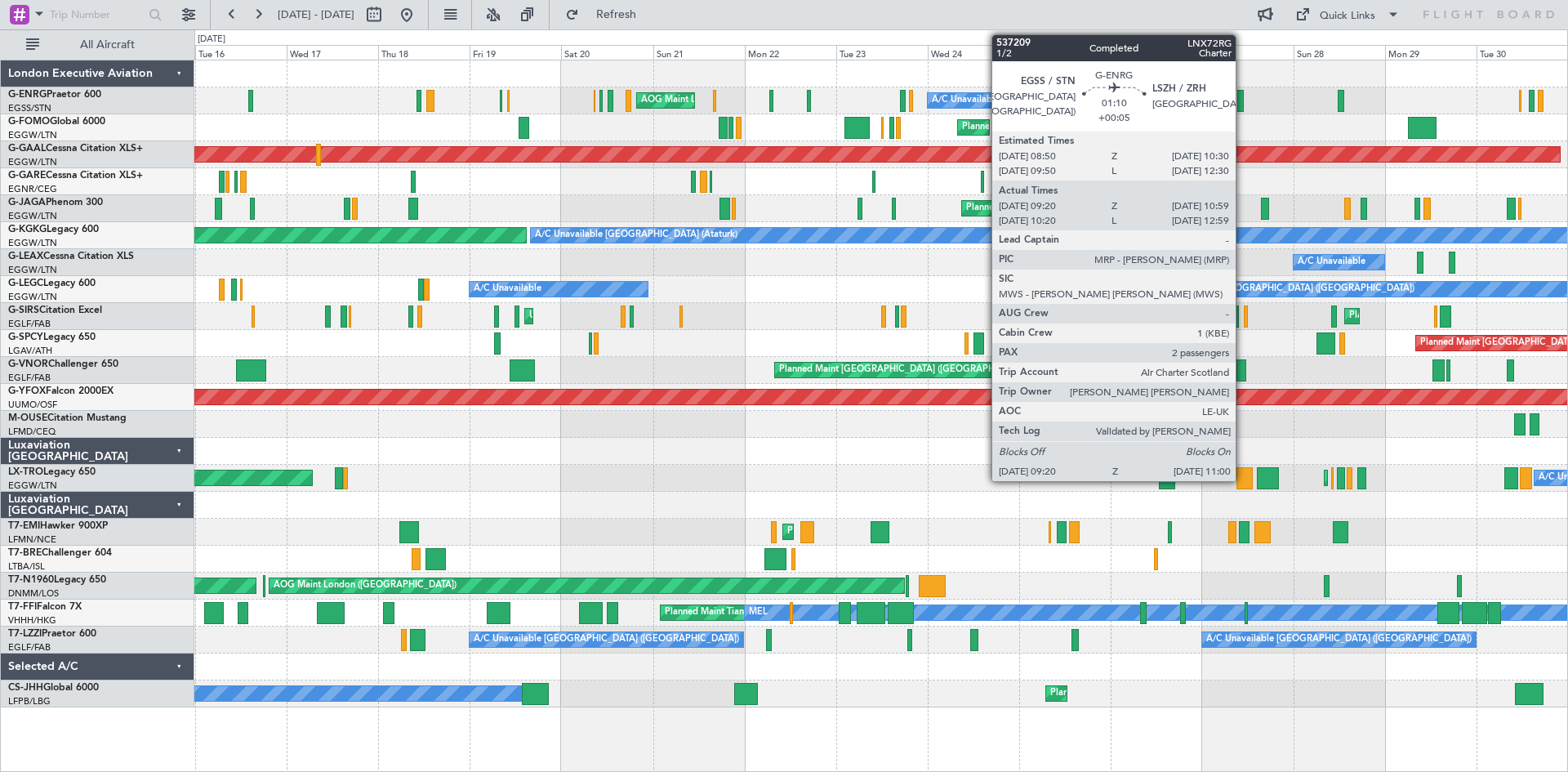
click at [1242, 102] on div at bounding box center [1240, 101] width 6 height 22
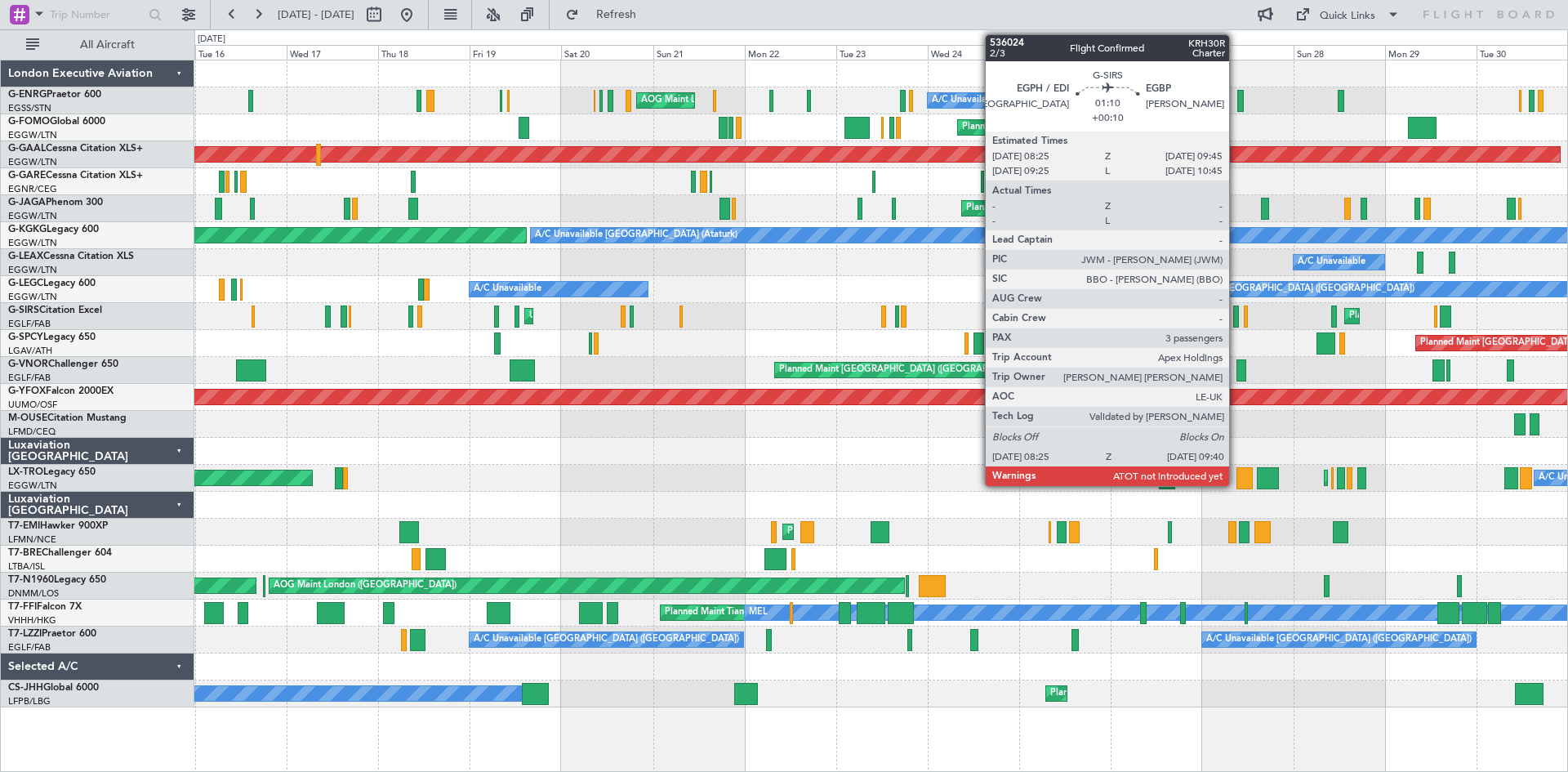
click at [1236, 319] on div at bounding box center [1235, 317] width 5 height 22
